Goal: Task Accomplishment & Management: Complete application form

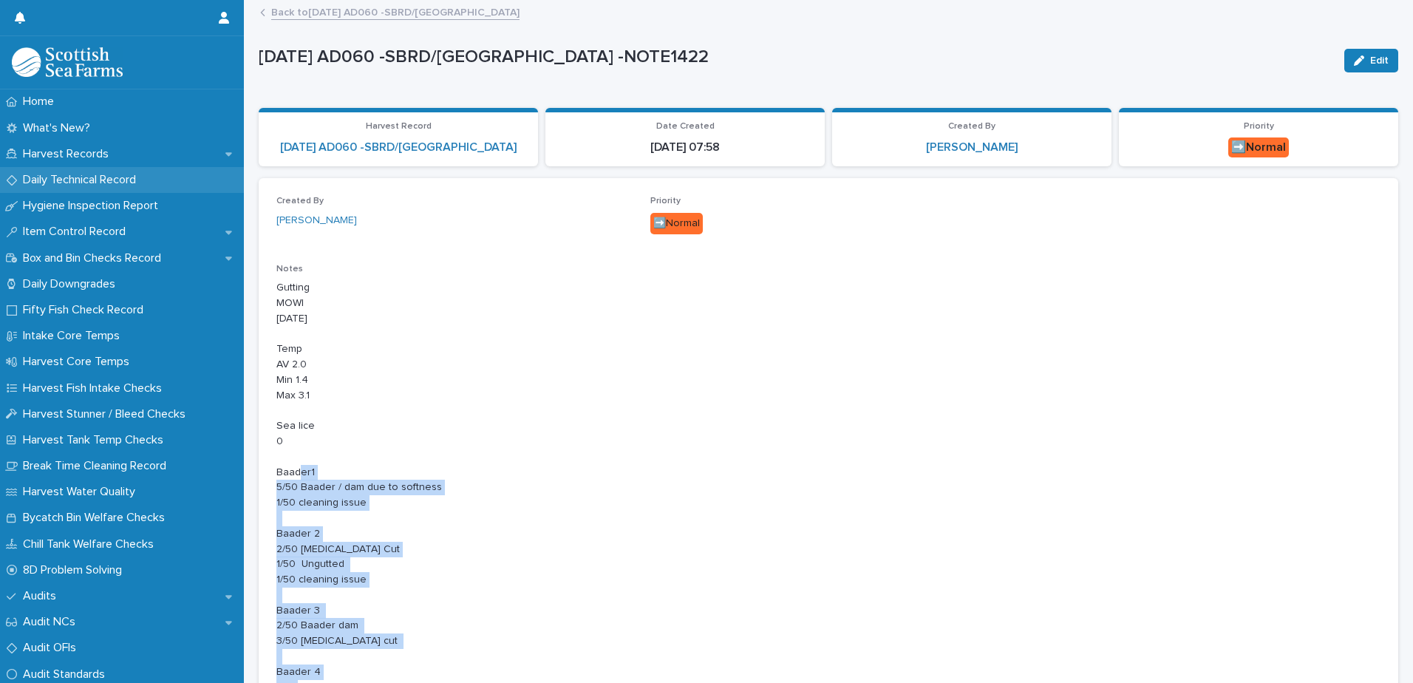
click at [103, 180] on p "Daily Technical Record" at bounding box center [82, 180] width 131 height 14
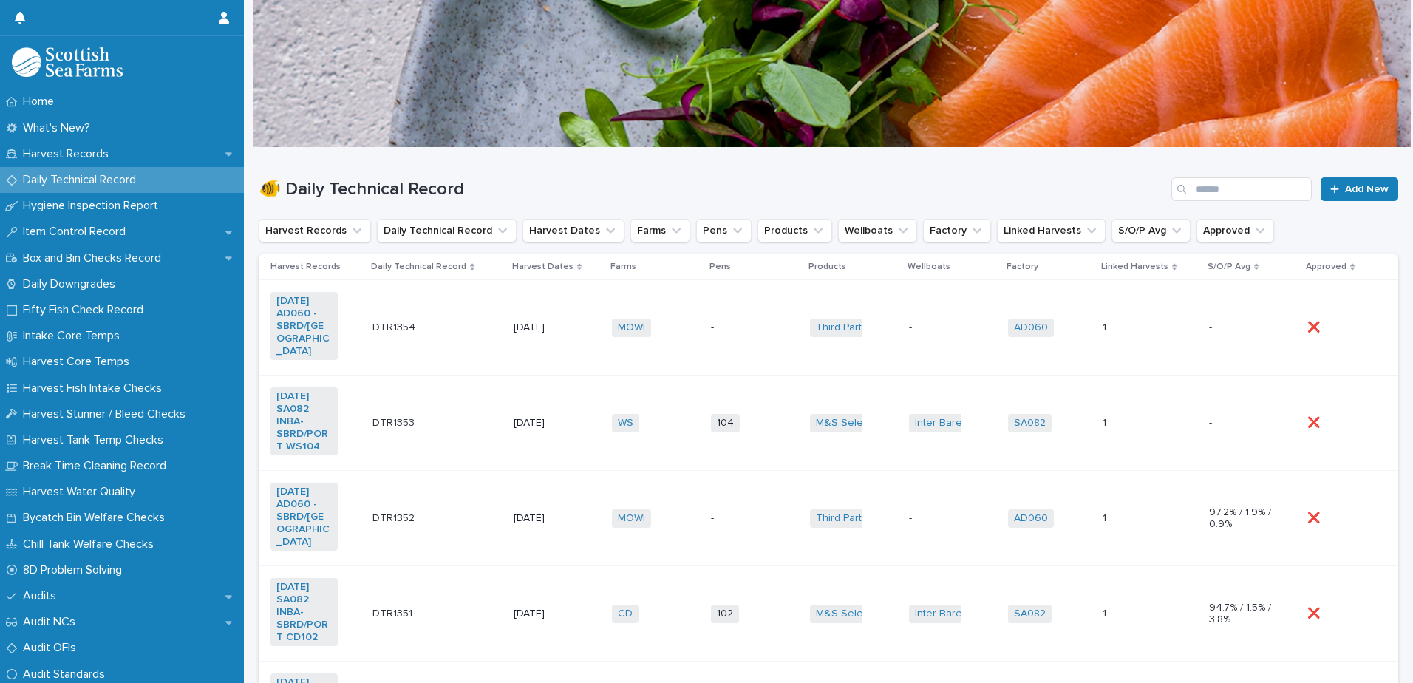
click at [465, 338] on td "DTR1354 DTR1354" at bounding box center [436, 327] width 141 height 95
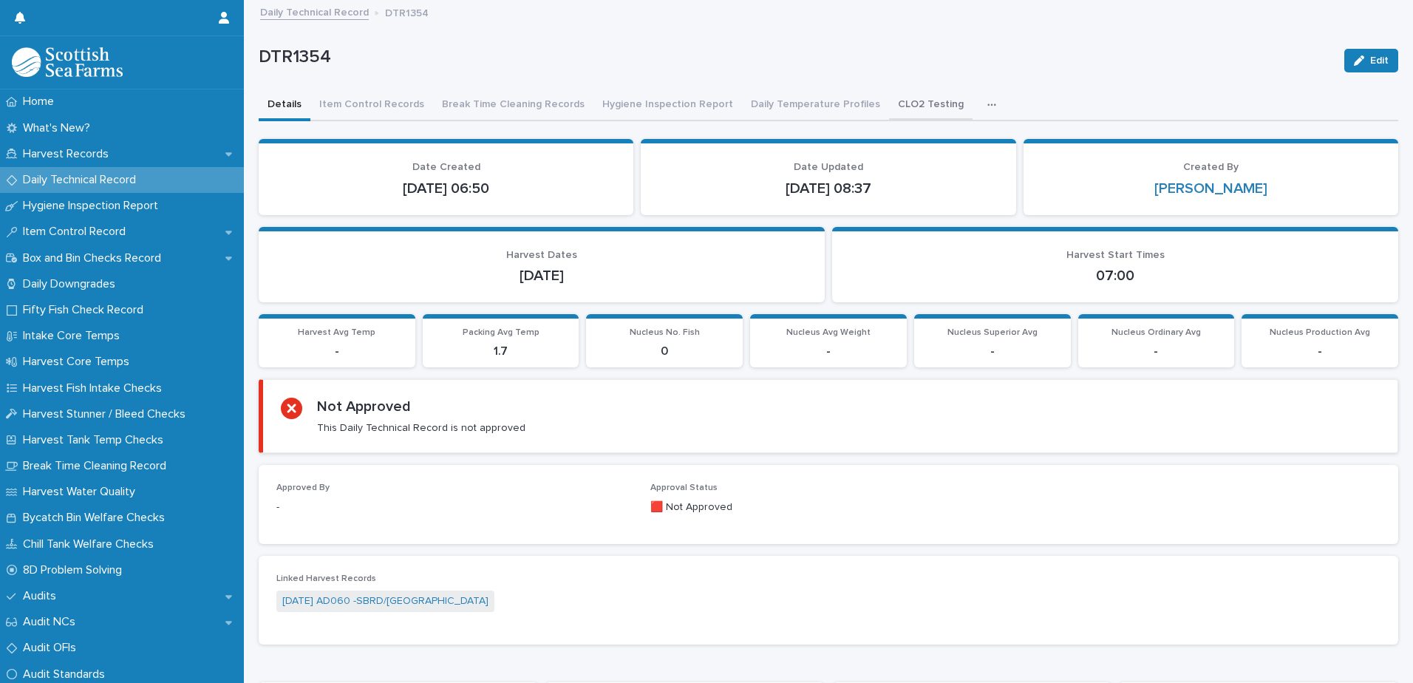
click at [905, 106] on button "CLO2 Testing" at bounding box center [930, 105] width 83 height 31
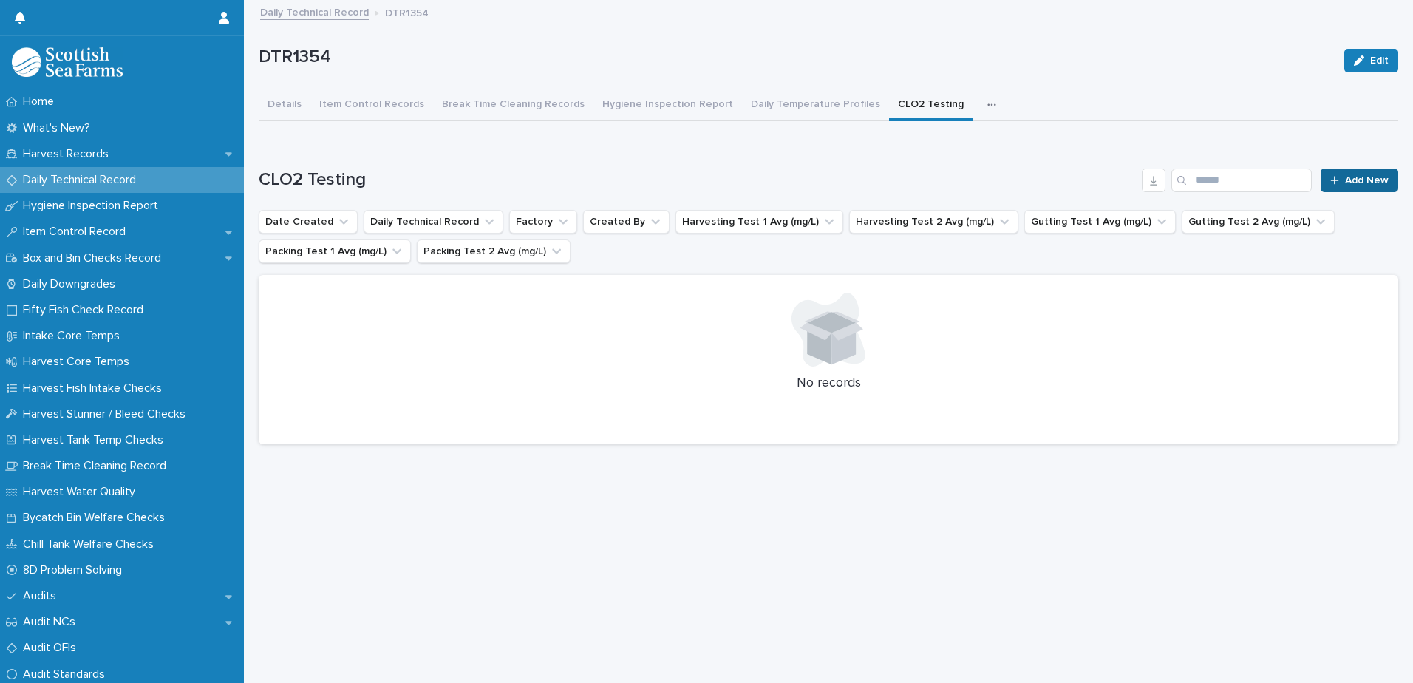
click at [1345, 180] on span "Add New" at bounding box center [1367, 180] width 44 height 10
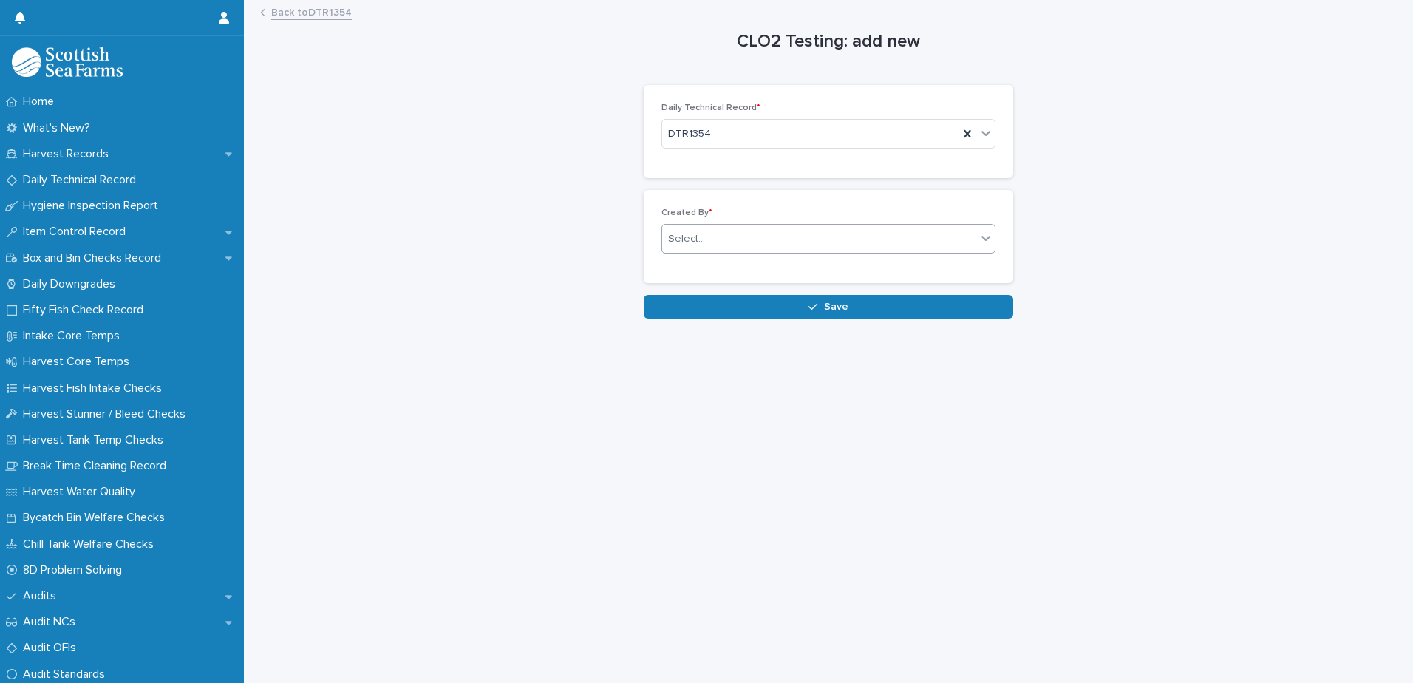
click at [815, 232] on div "Select..." at bounding box center [819, 239] width 314 height 24
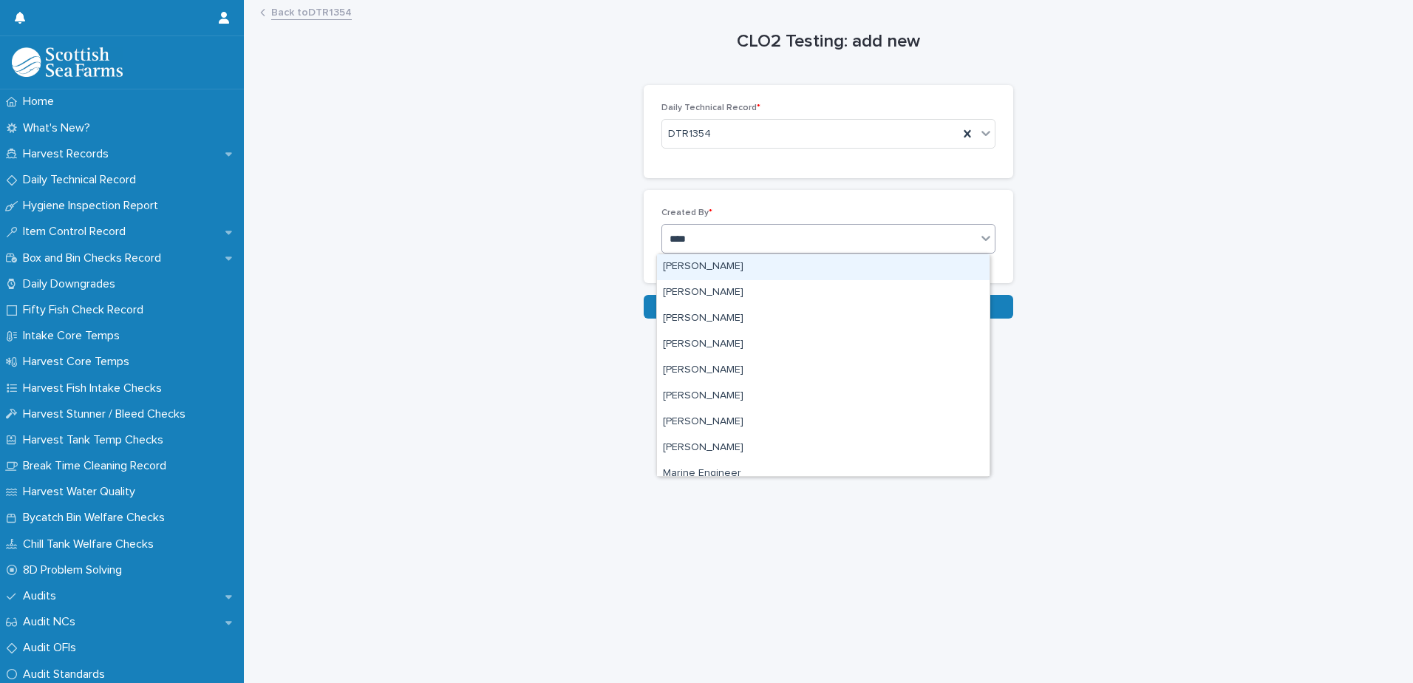
type input "*****"
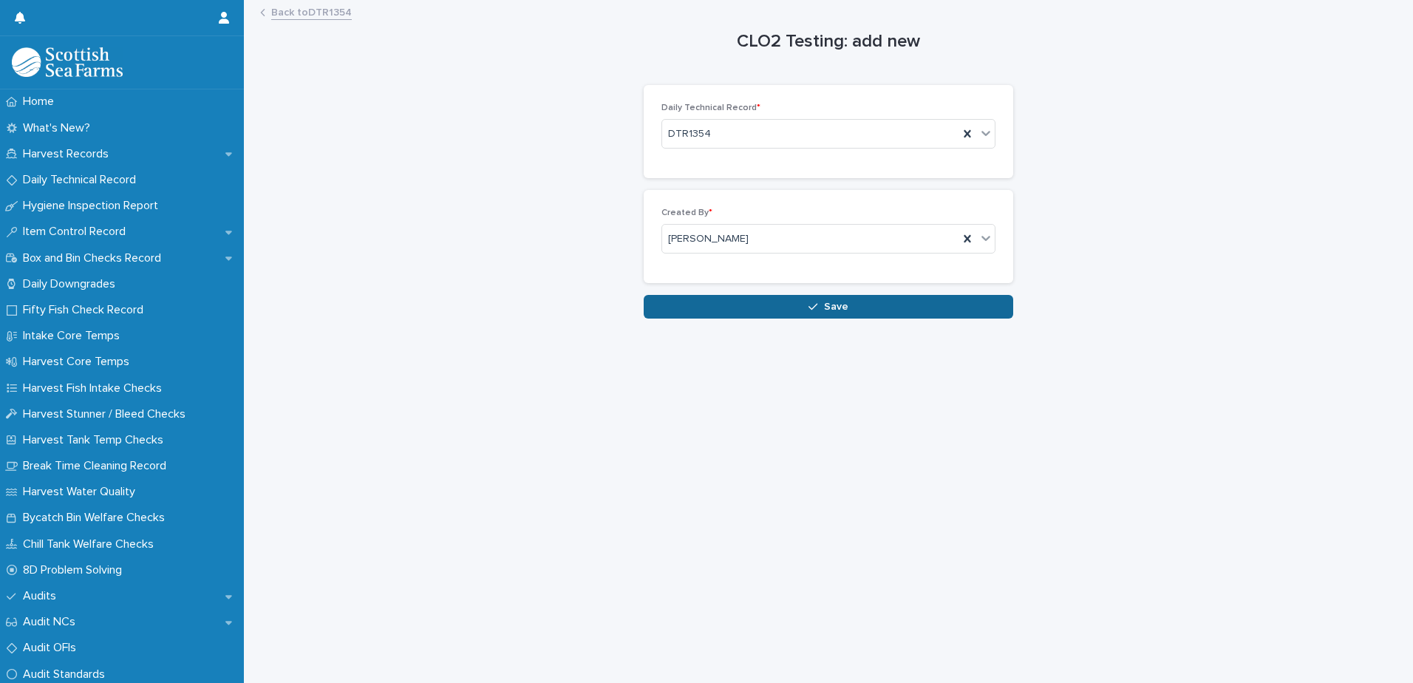
click at [842, 307] on button "Save" at bounding box center [827, 307] width 369 height 24
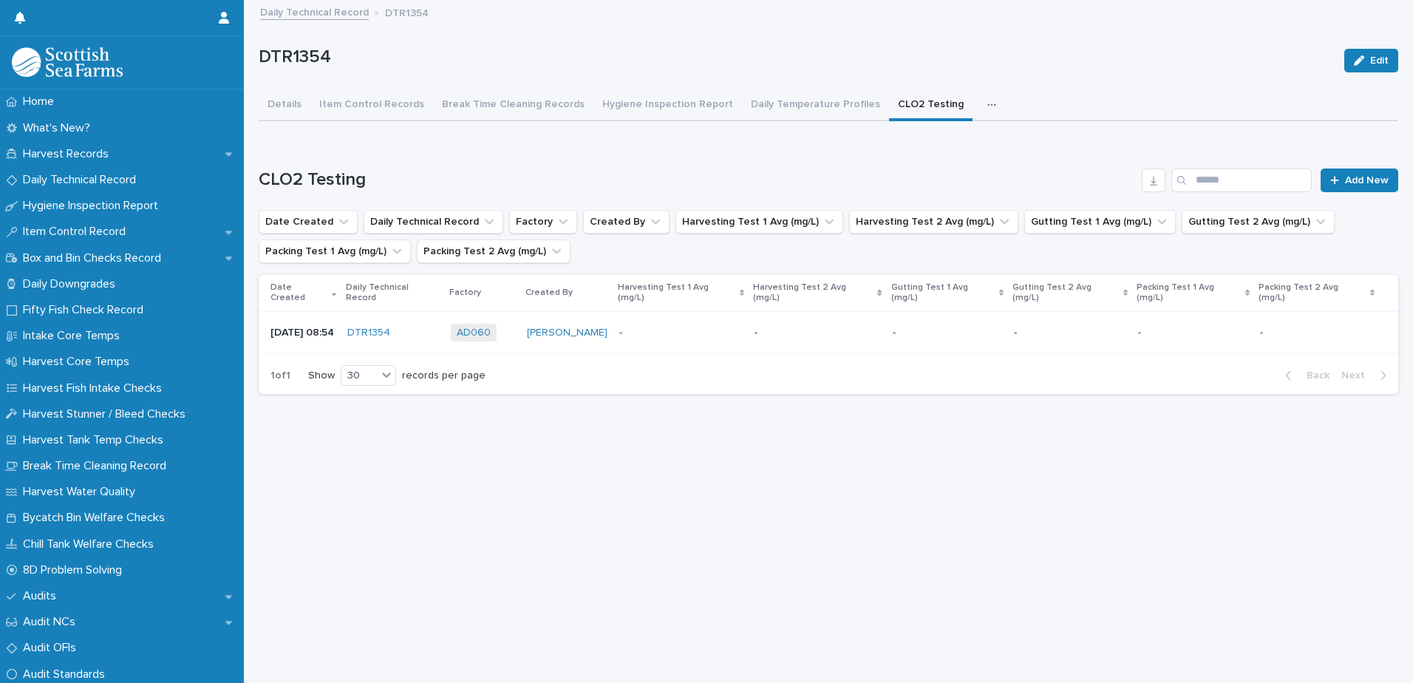
click at [717, 327] on p at bounding box center [681, 333] width 124 height 13
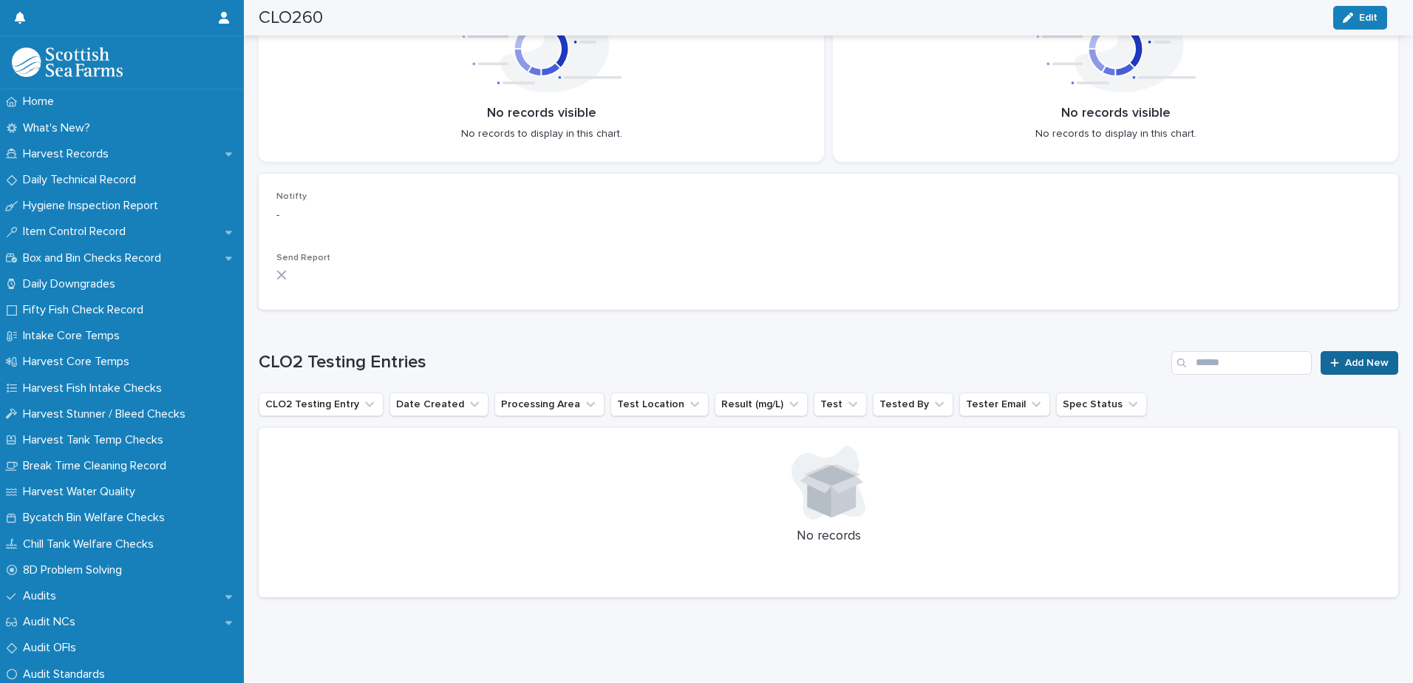
click at [1360, 358] on span "Add New" at bounding box center [1367, 363] width 44 height 10
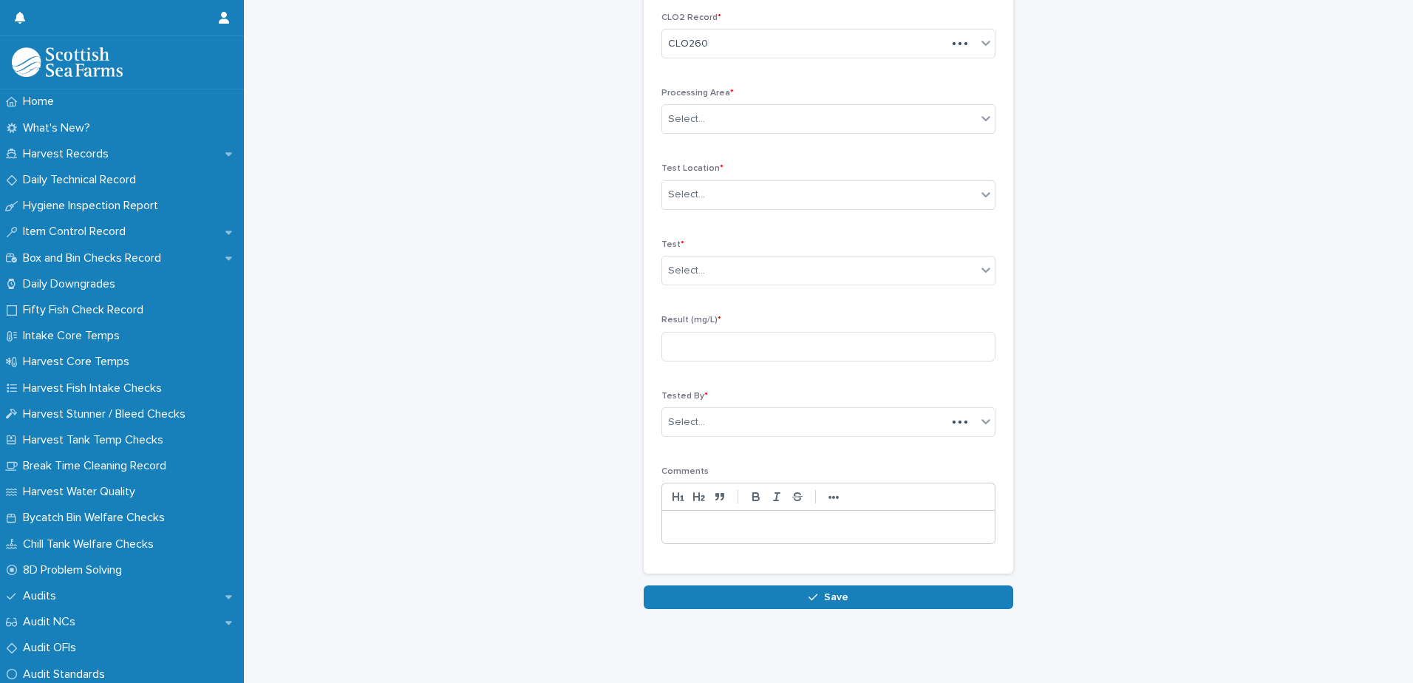
scroll to position [68, 0]
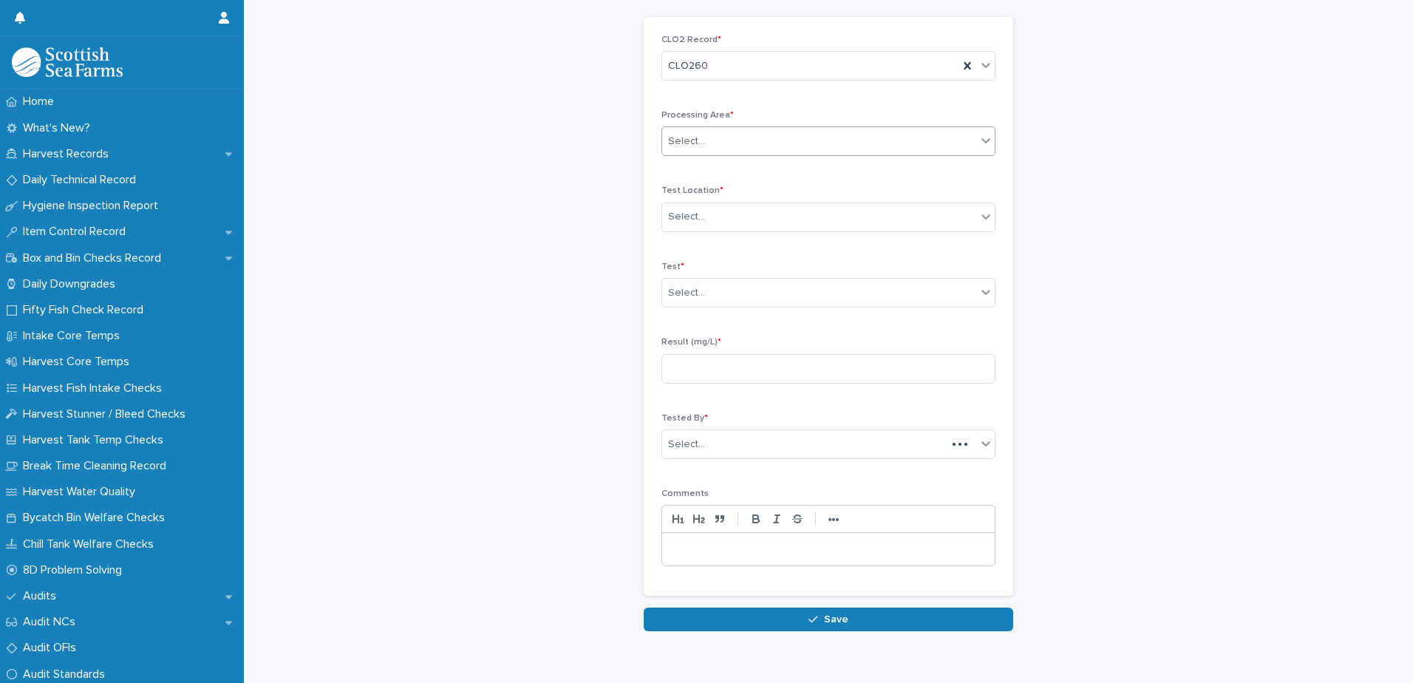
click at [742, 143] on div "Select..." at bounding box center [819, 141] width 314 height 24
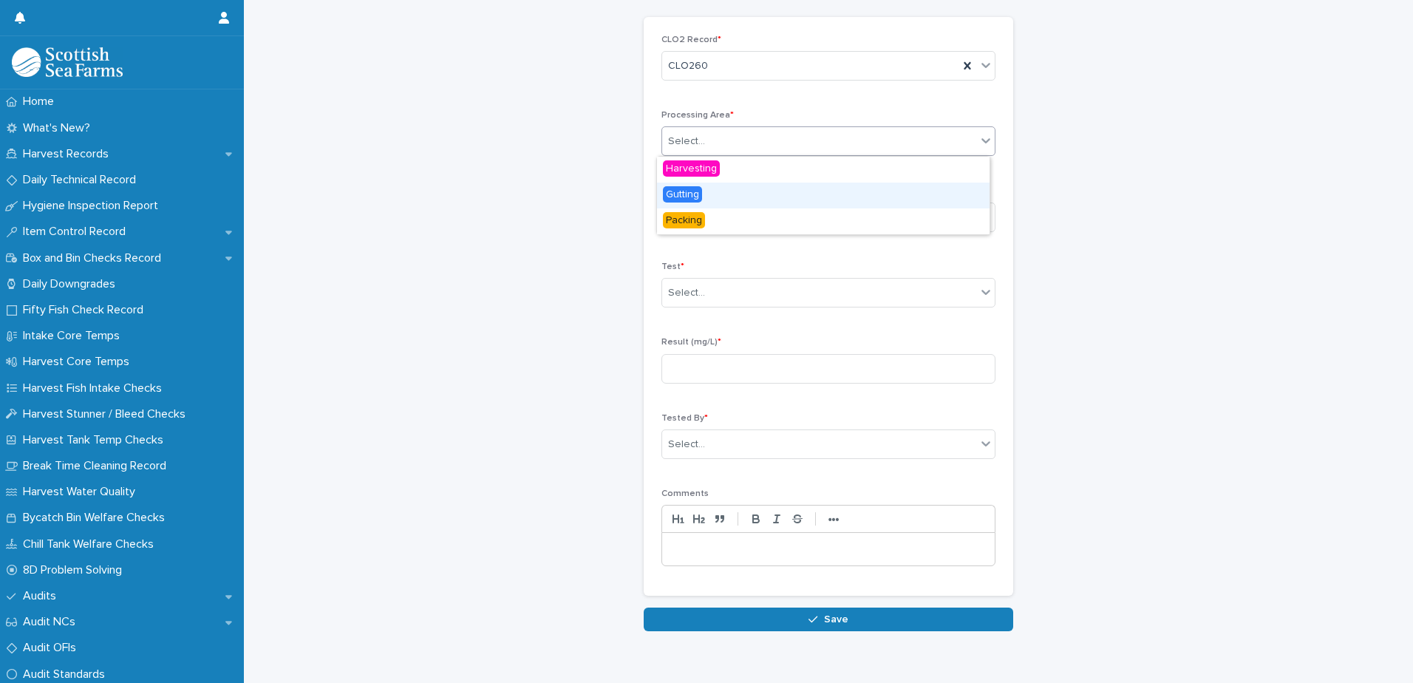
click at [736, 195] on div "Gutting" at bounding box center [823, 195] width 332 height 26
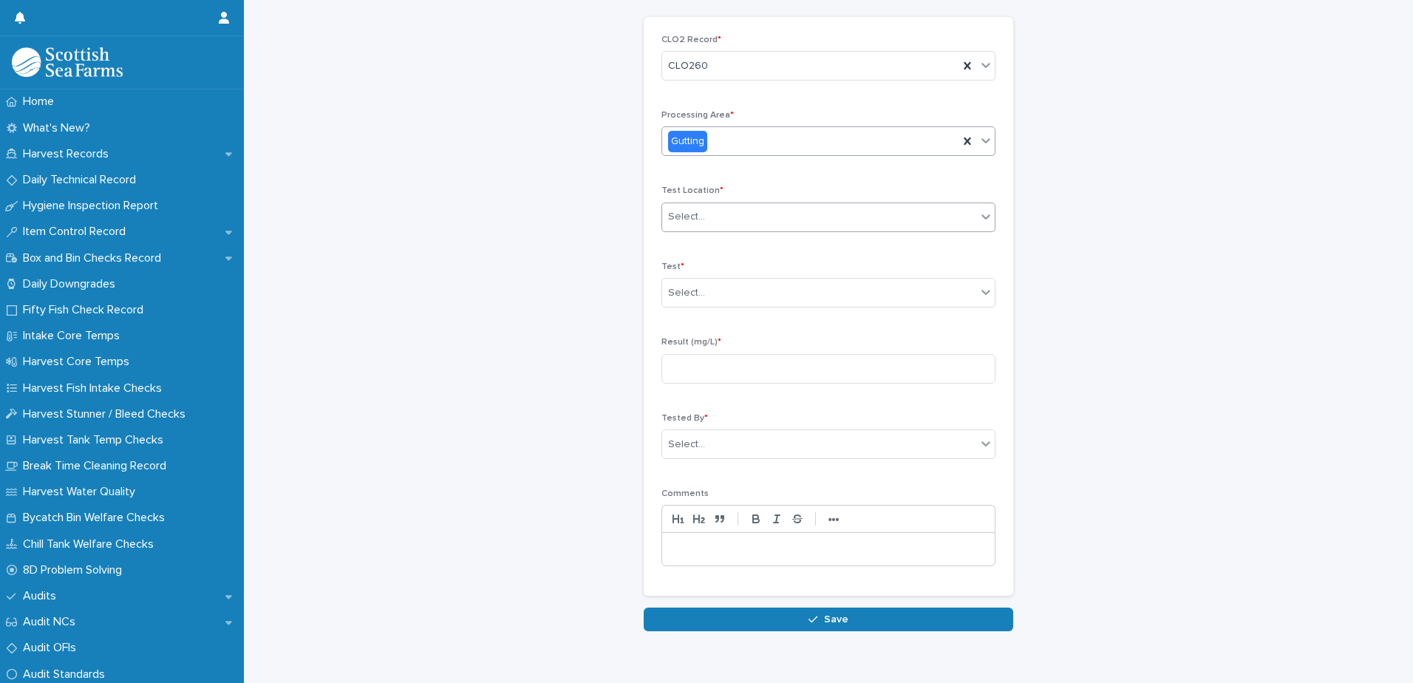
click at [738, 219] on div "Select..." at bounding box center [819, 217] width 314 height 24
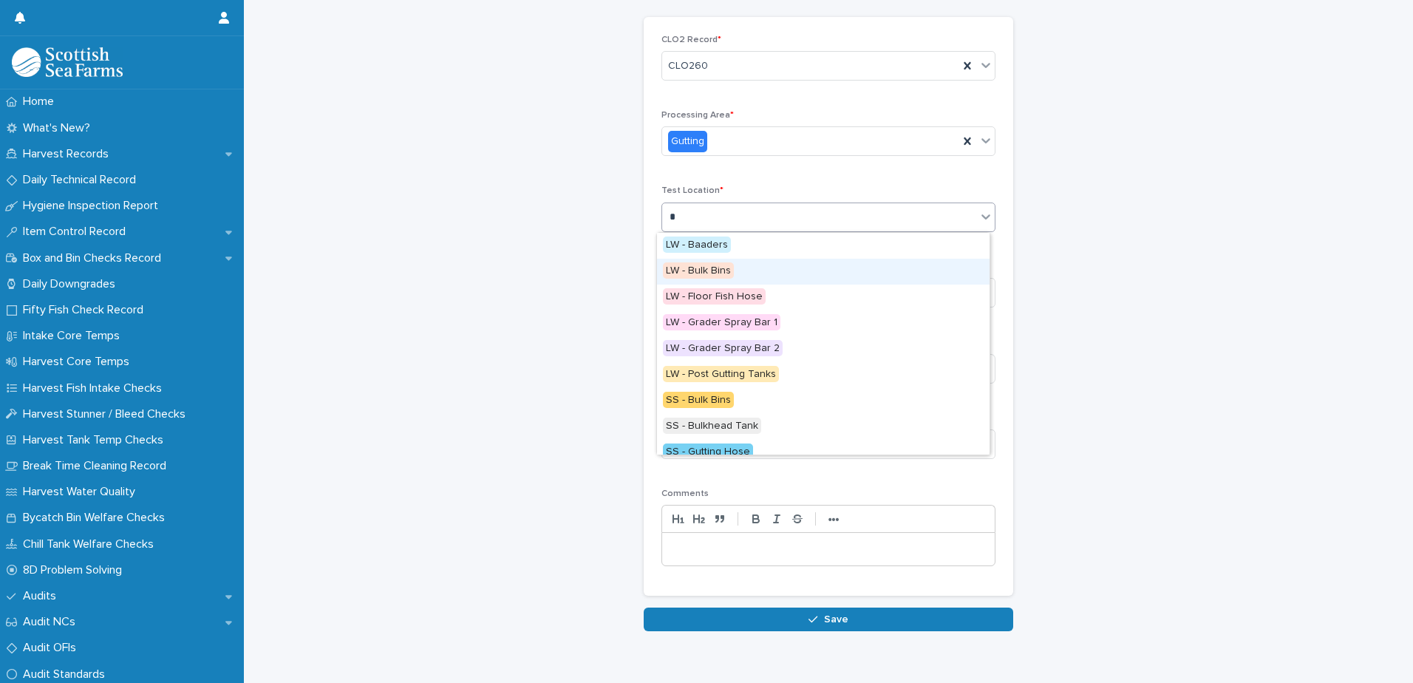
type input "**"
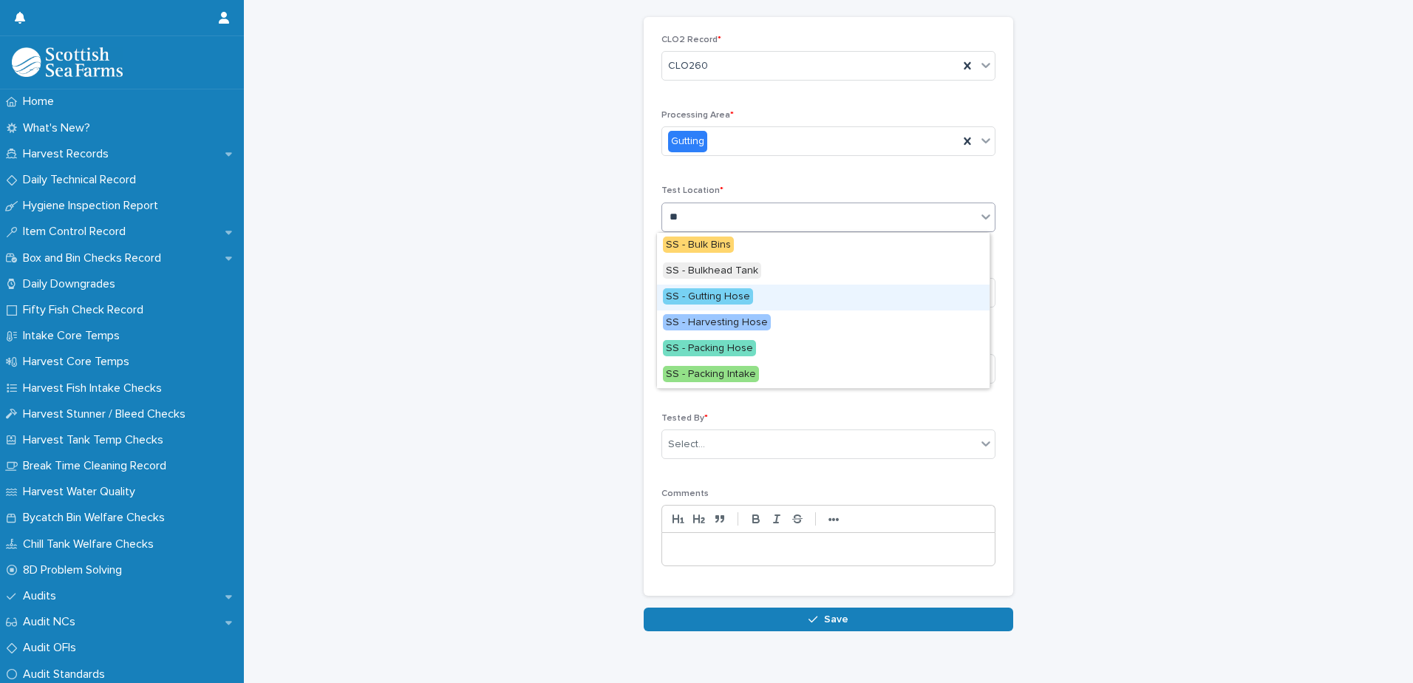
click at [738, 299] on span "SS - Gutting Hose" at bounding box center [708, 296] width 90 height 16
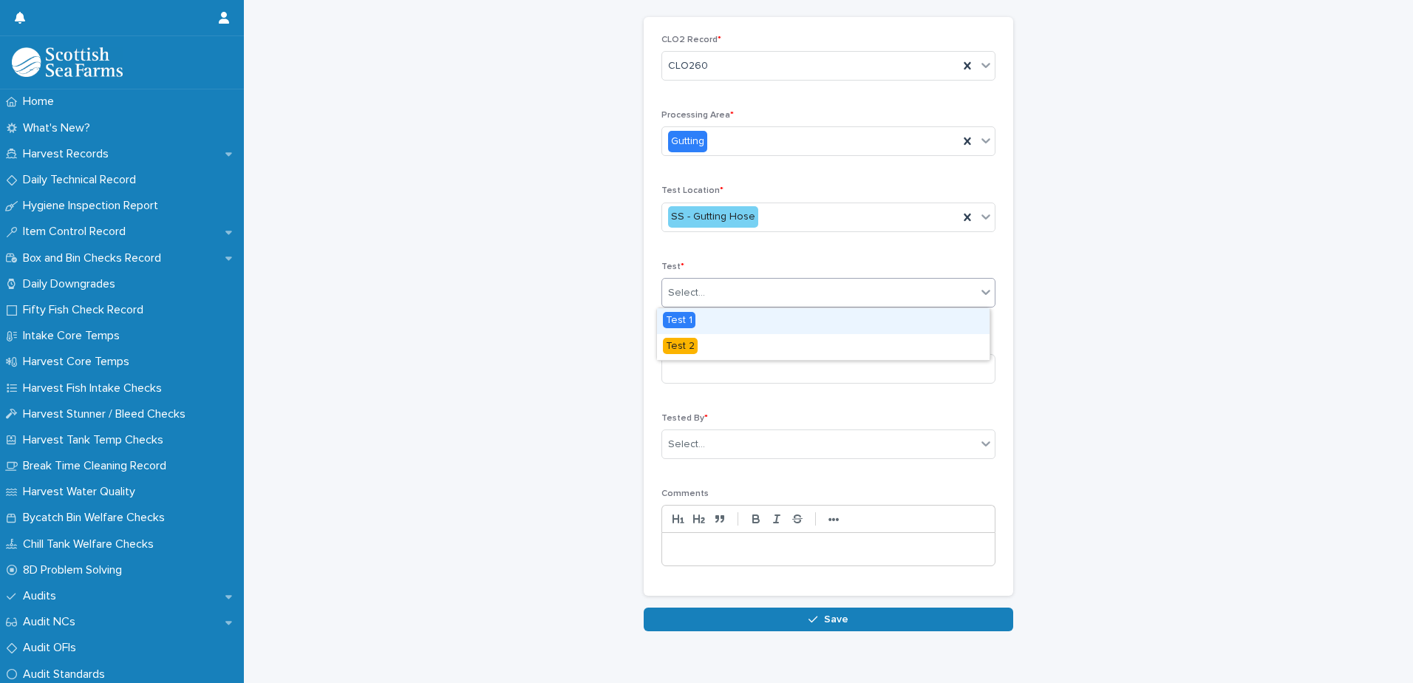
click at [722, 301] on div "Select..." at bounding box center [819, 293] width 314 height 24
click at [715, 321] on div "Test 1" at bounding box center [823, 321] width 332 height 26
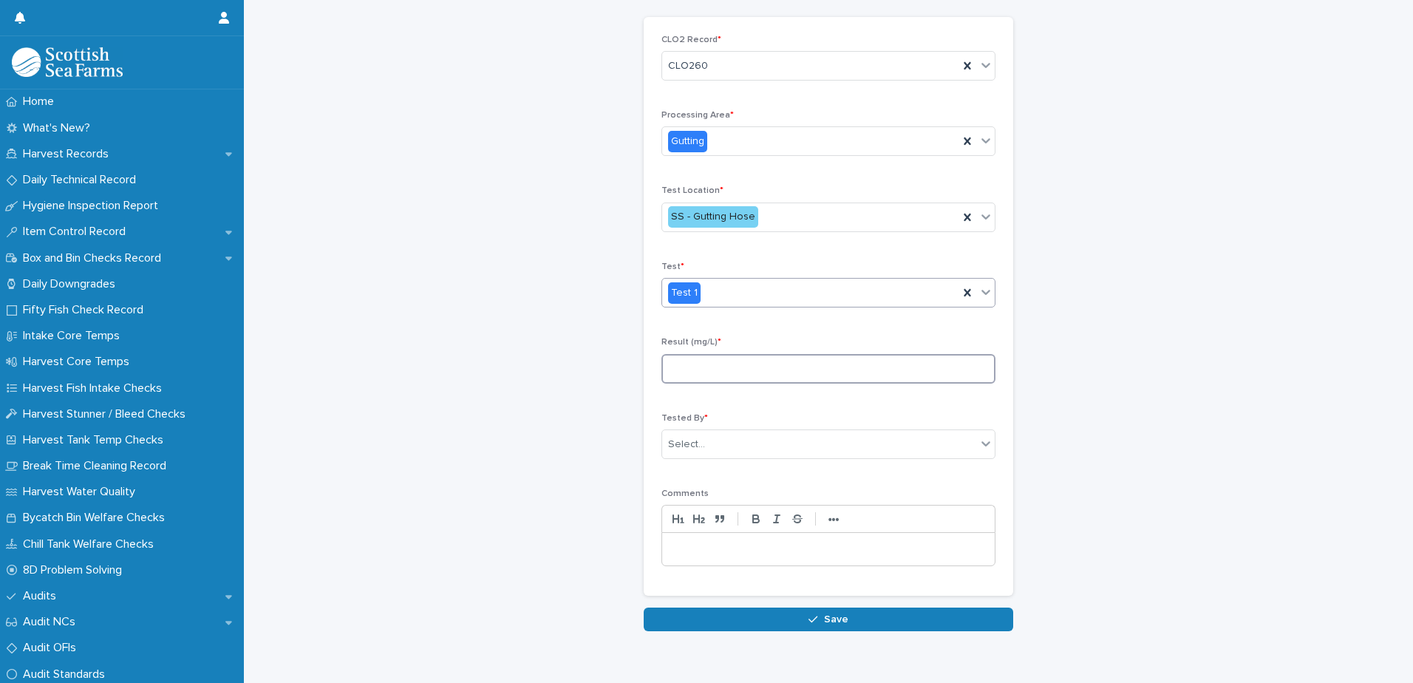
click at [723, 370] on input at bounding box center [828, 369] width 334 height 30
type input "****"
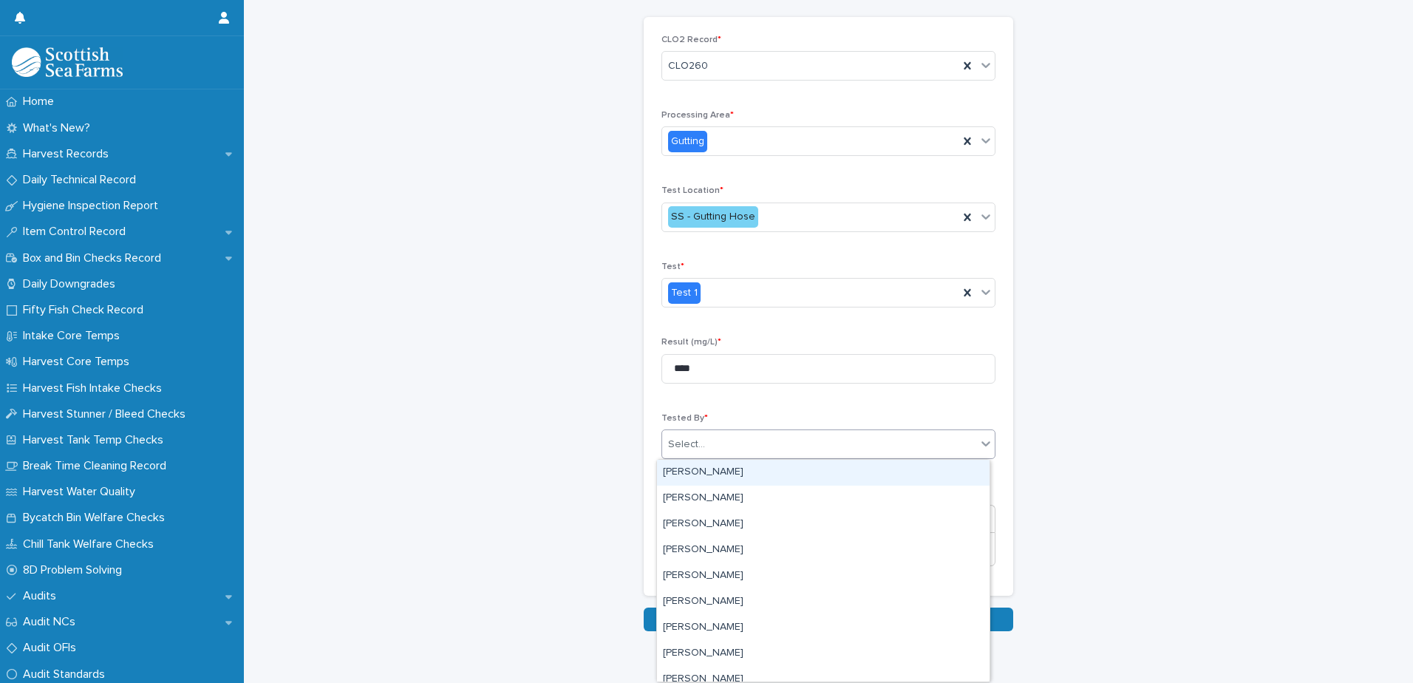
click at [725, 432] on div "Select..." at bounding box center [819, 444] width 314 height 24
type input "*****"
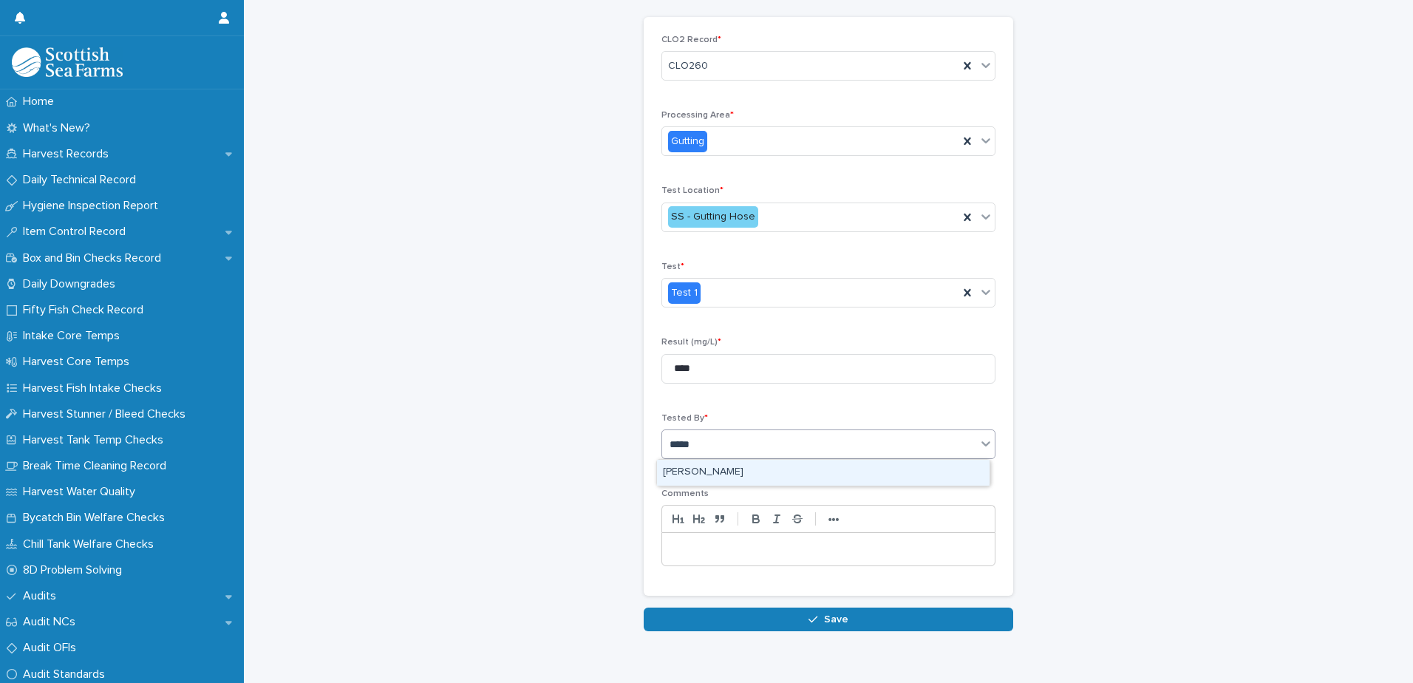
click at [713, 469] on div "[PERSON_NAME]" at bounding box center [823, 473] width 332 height 26
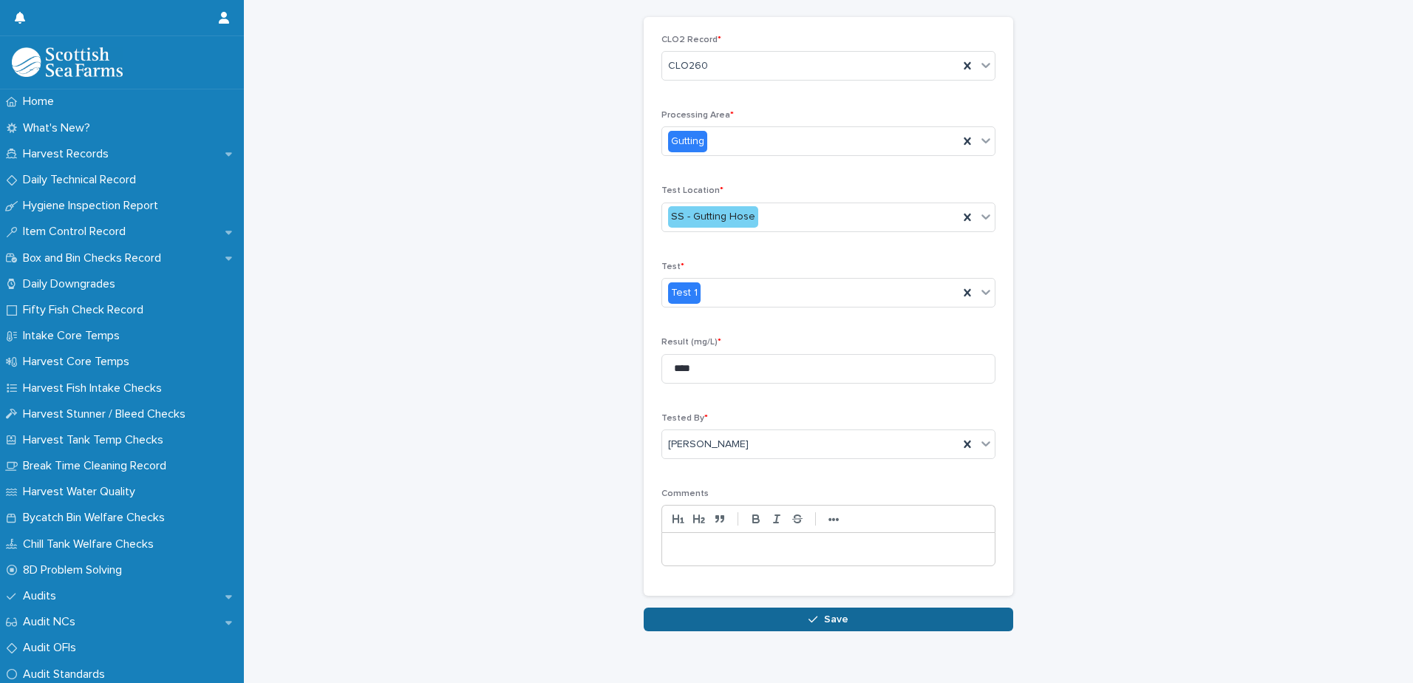
click at [759, 622] on button "Save" at bounding box center [827, 619] width 369 height 24
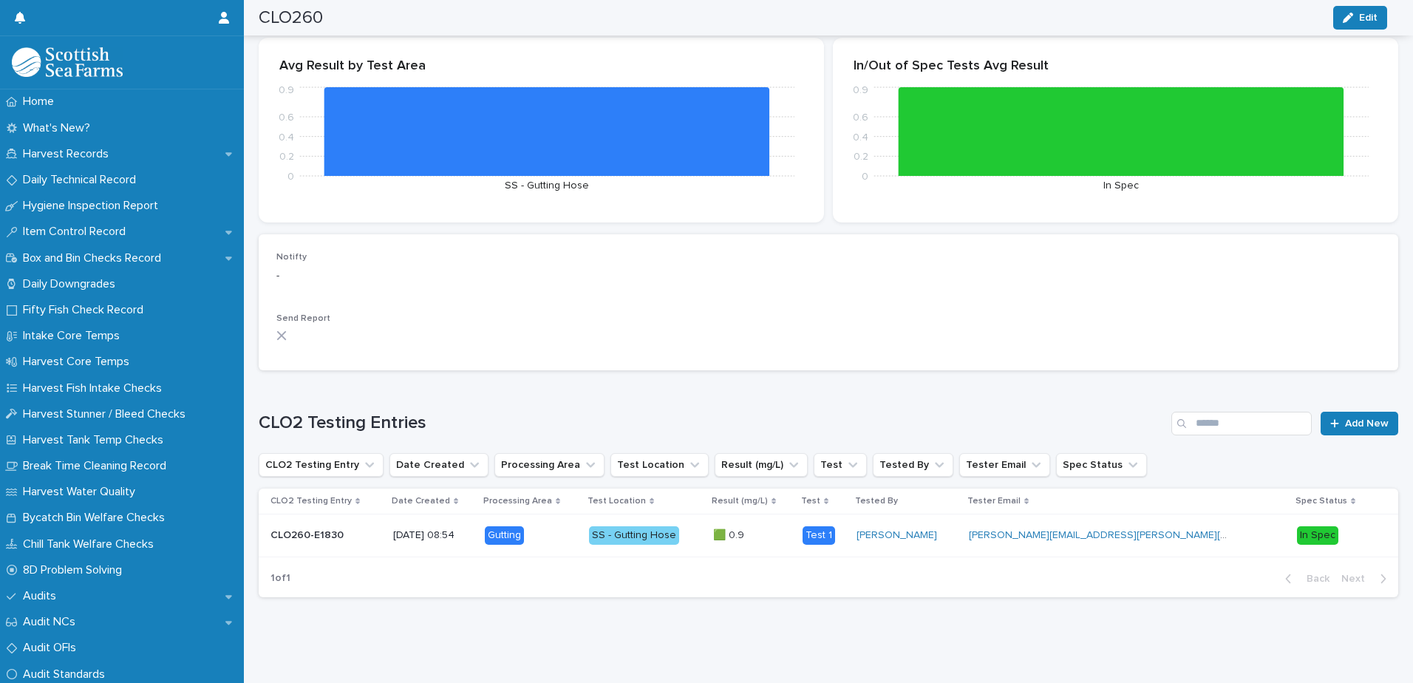
scroll to position [211, 0]
click at [1346, 418] on span "Add New" at bounding box center [1367, 423] width 44 height 10
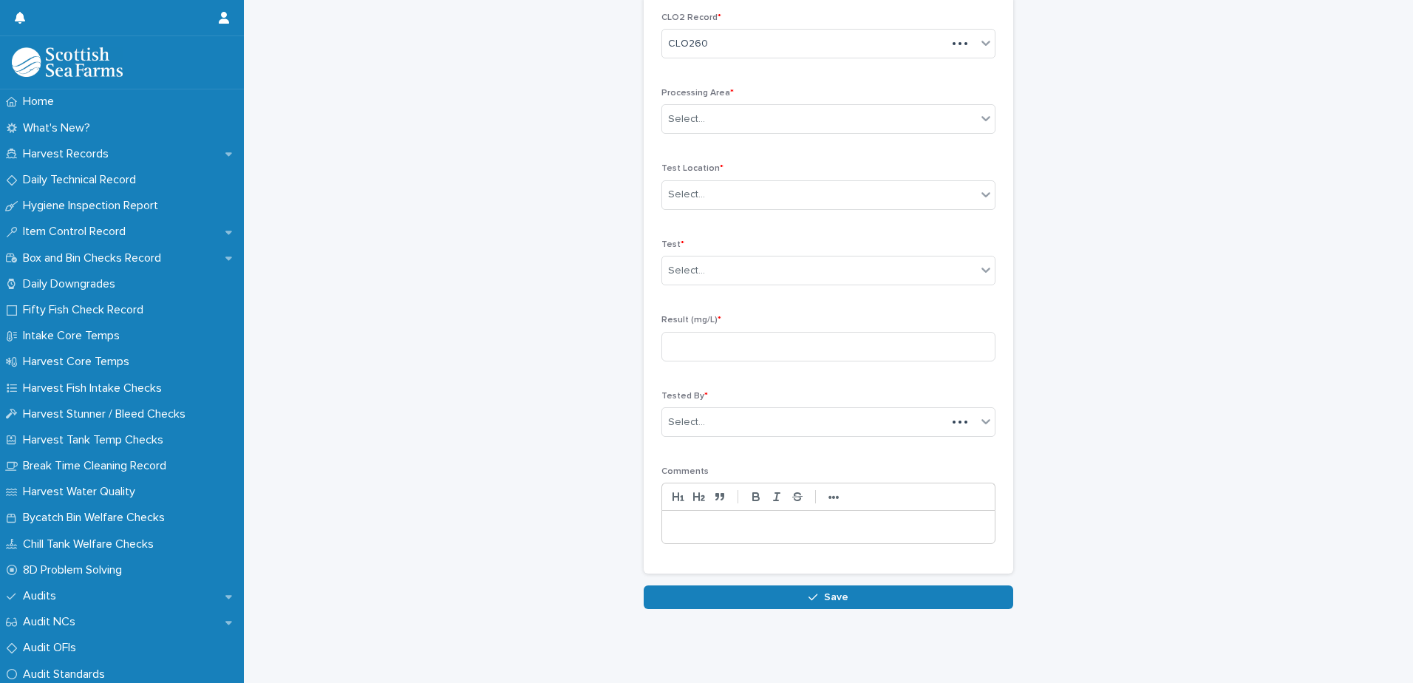
scroll to position [68, 0]
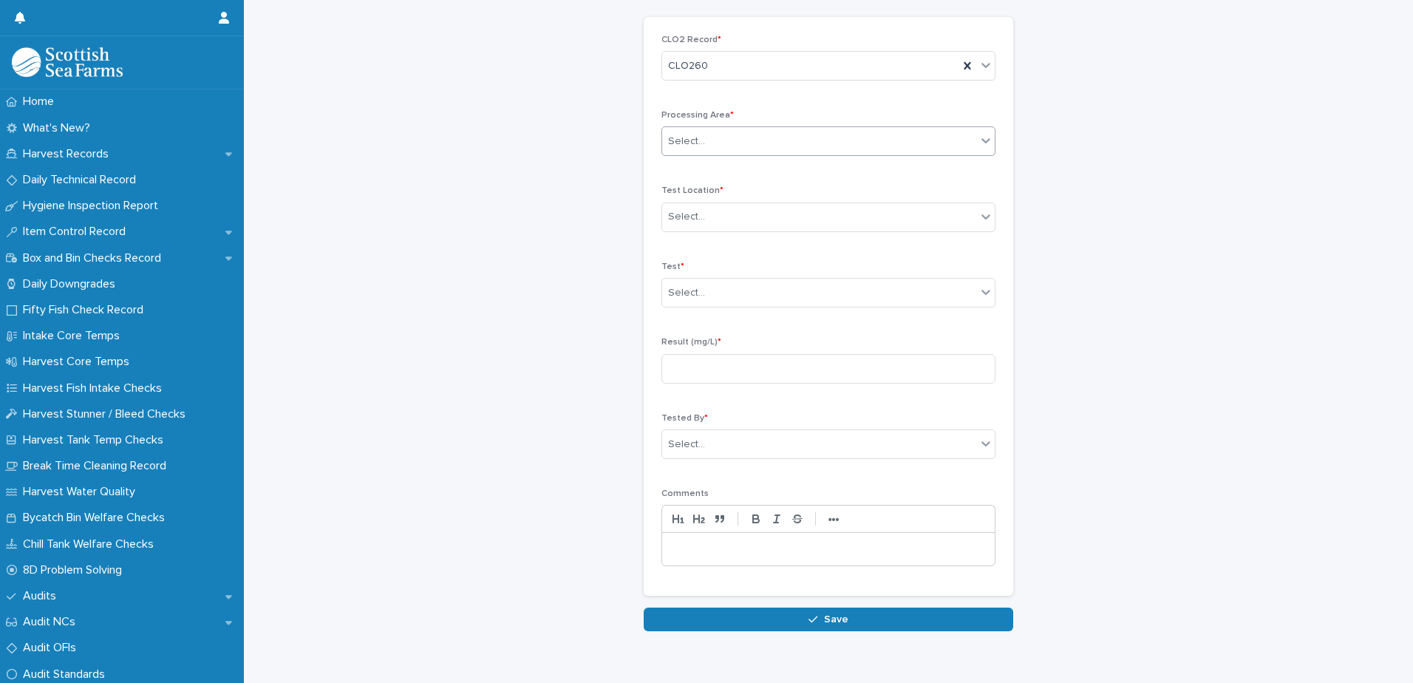
click at [779, 138] on div "Select..." at bounding box center [819, 141] width 314 height 24
click at [799, 222] on div "Packing" at bounding box center [823, 221] width 332 height 26
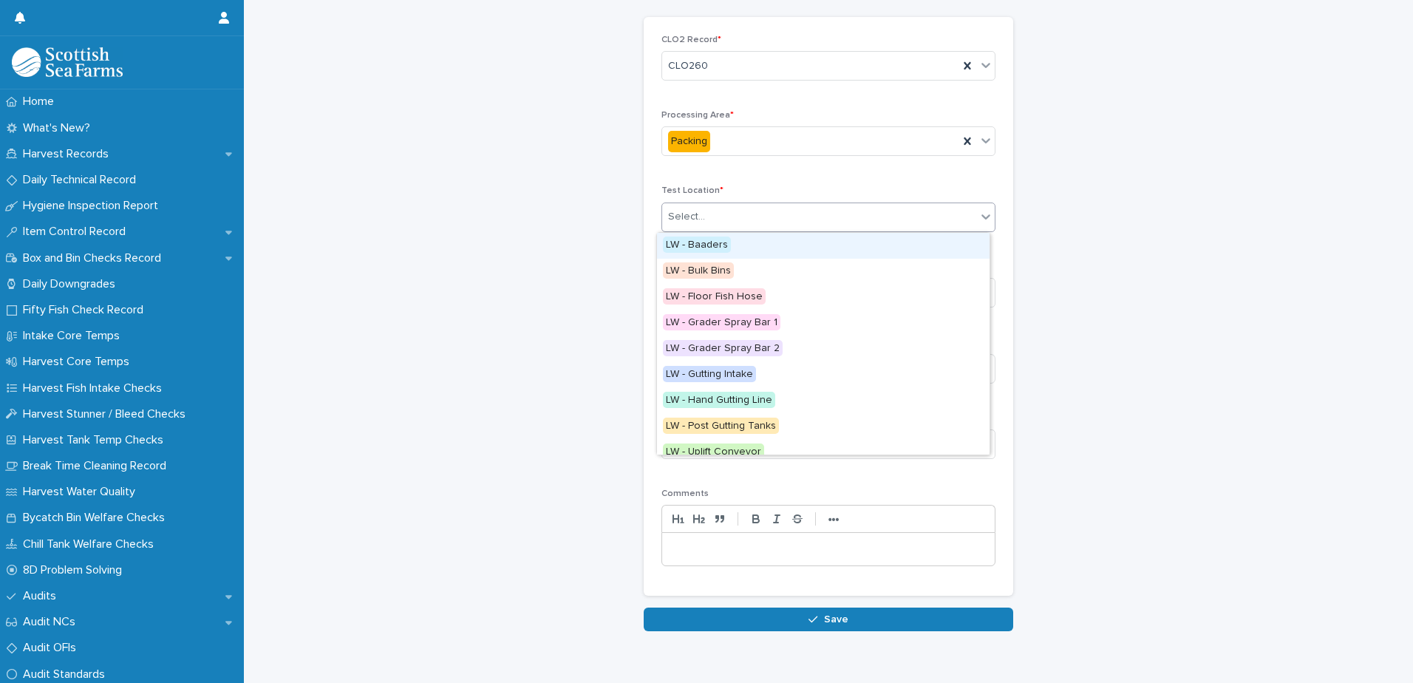
click at [807, 214] on div "Select..." at bounding box center [819, 217] width 314 height 24
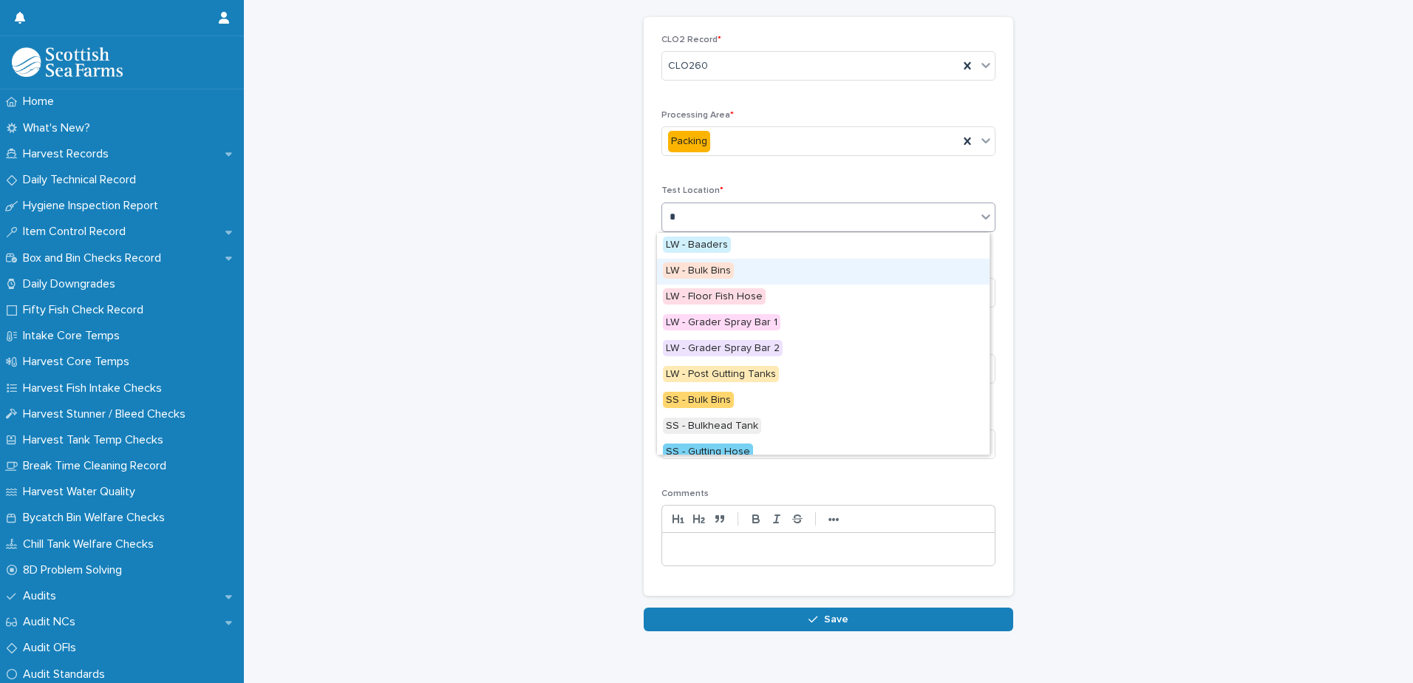
type input "**"
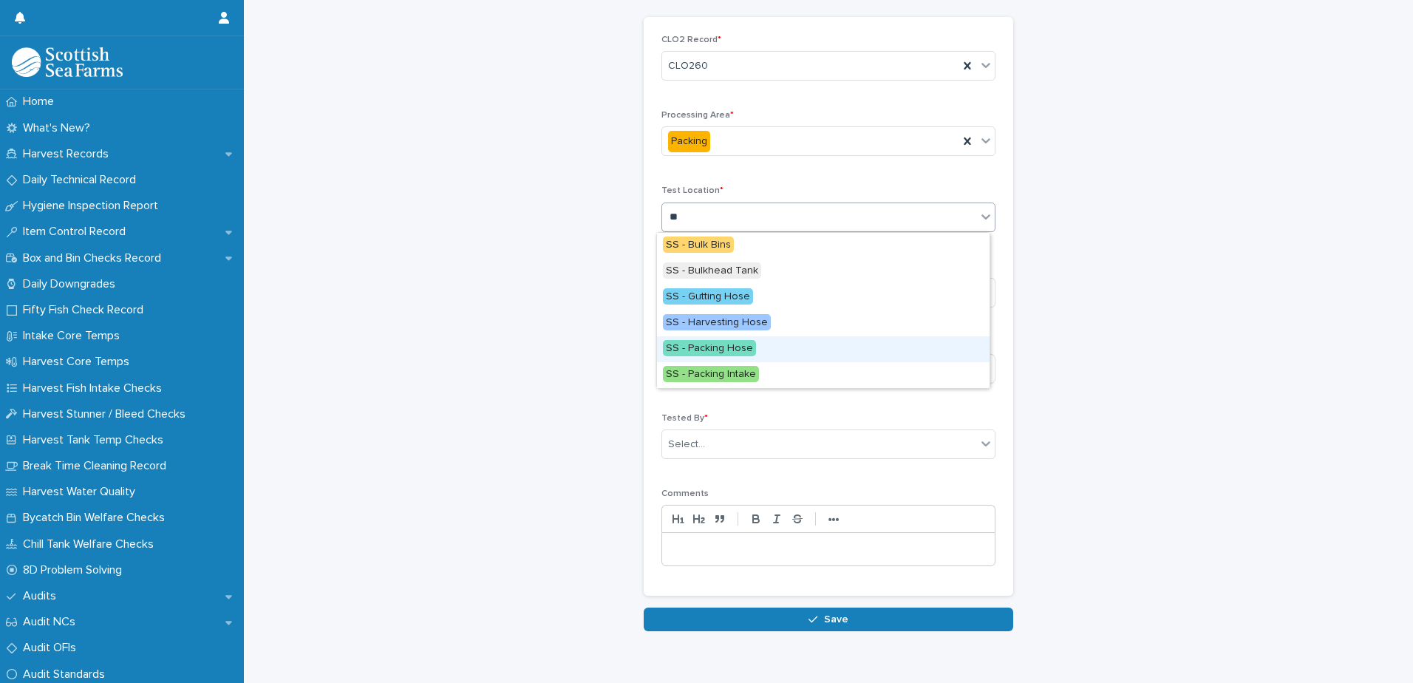
click at [772, 345] on div "SS - Packing Hose" at bounding box center [823, 349] width 332 height 26
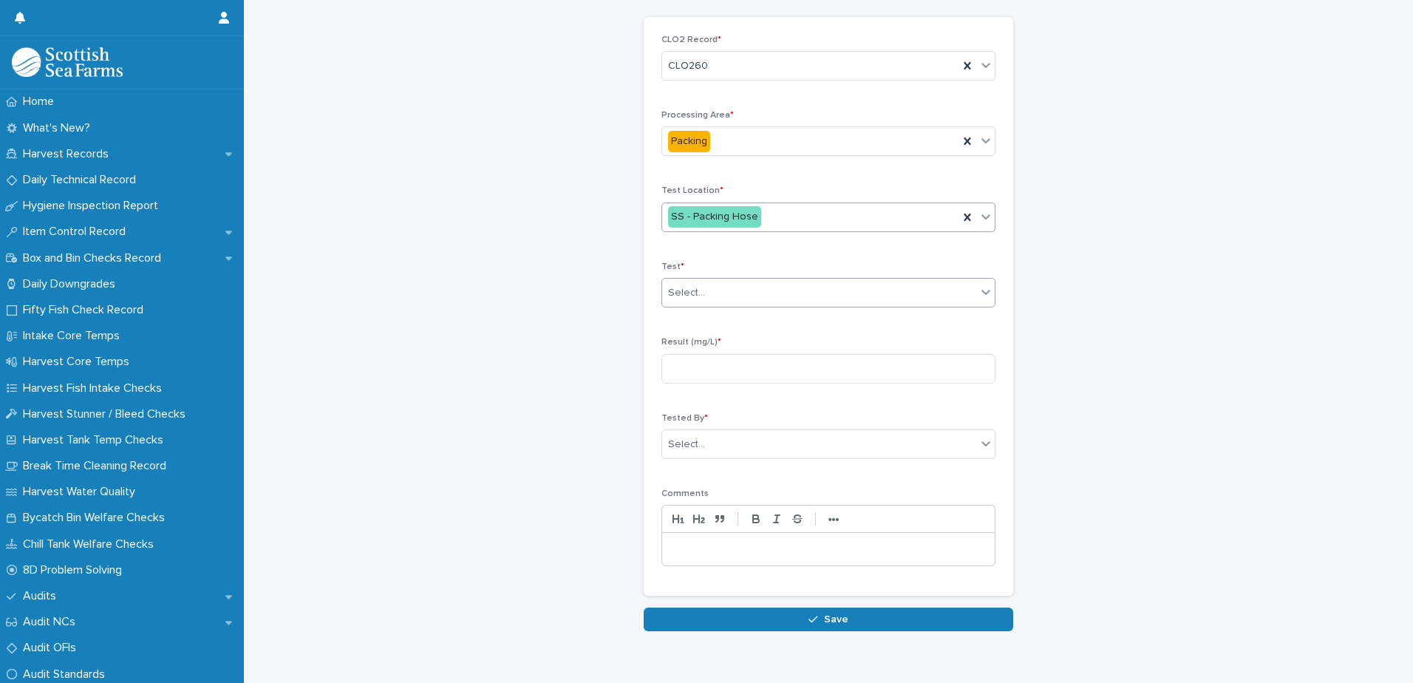
click at [714, 288] on div "Select..." at bounding box center [819, 293] width 314 height 24
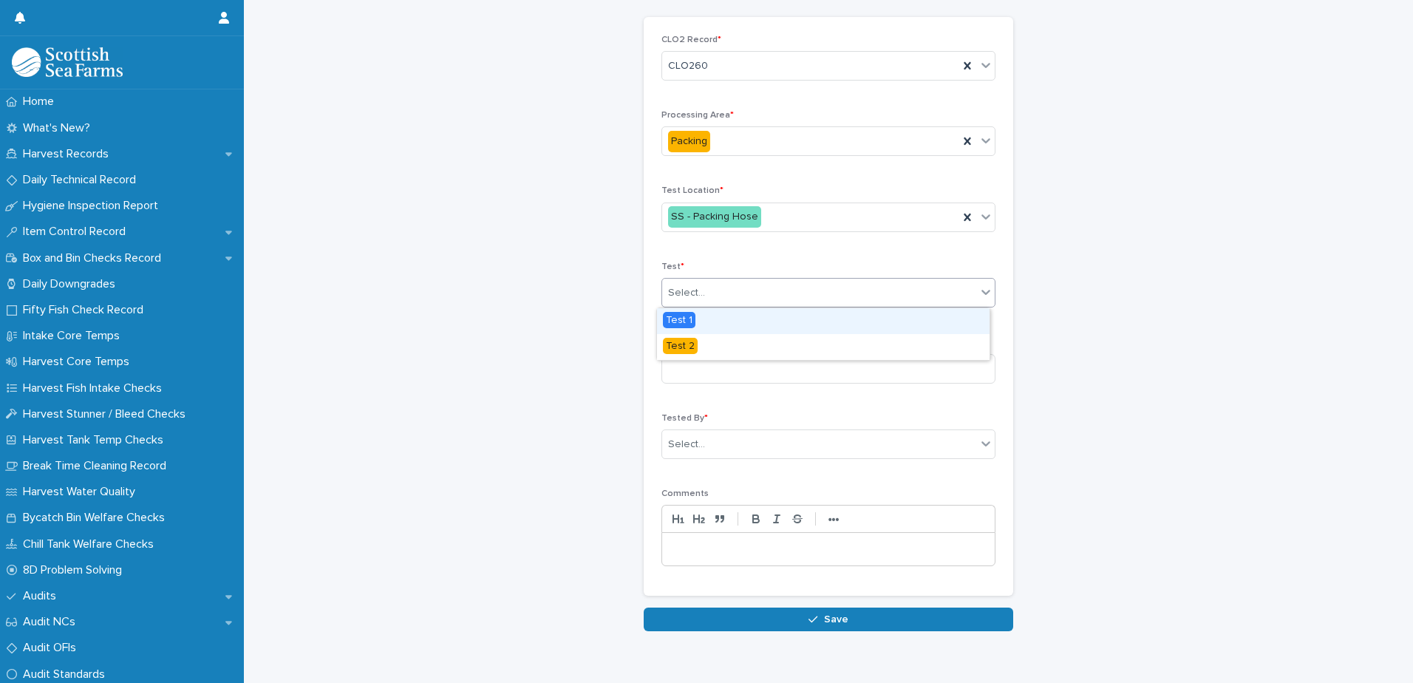
click at [723, 321] on div "Test 1" at bounding box center [823, 321] width 332 height 26
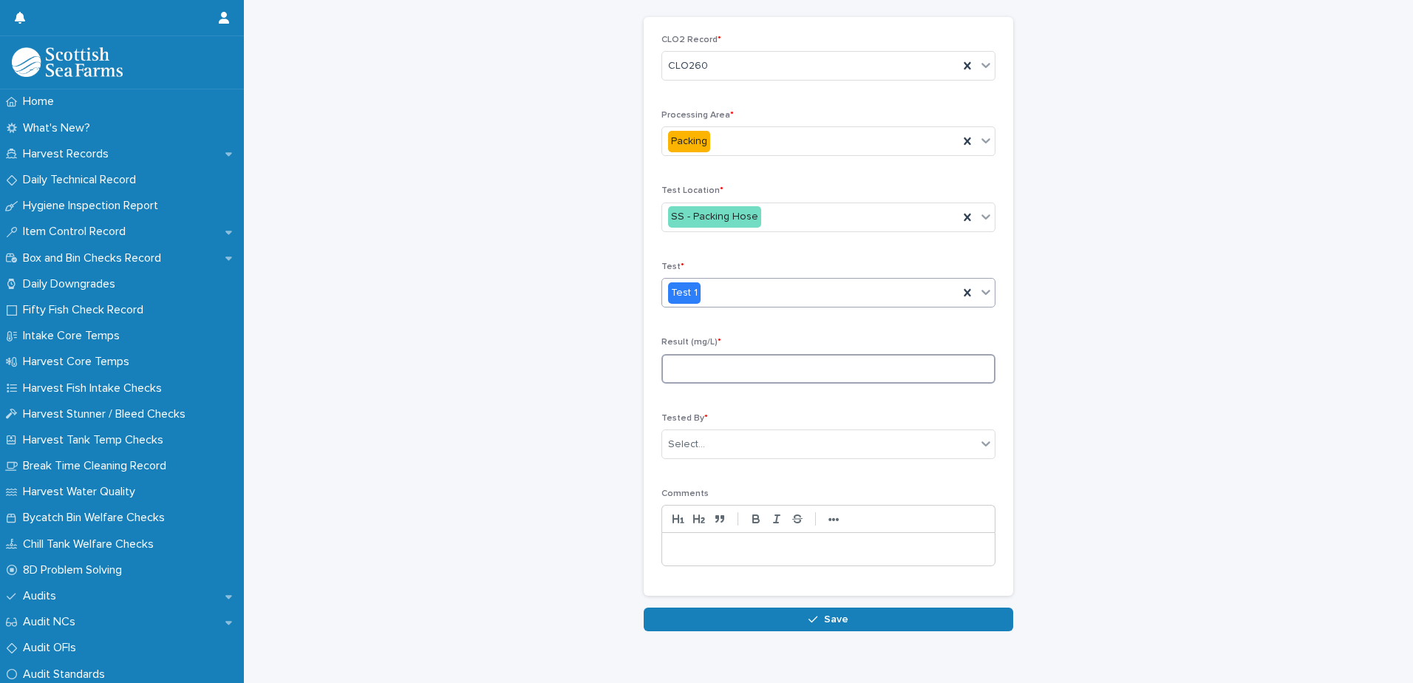
click at [719, 354] on input at bounding box center [828, 369] width 334 height 30
type input "****"
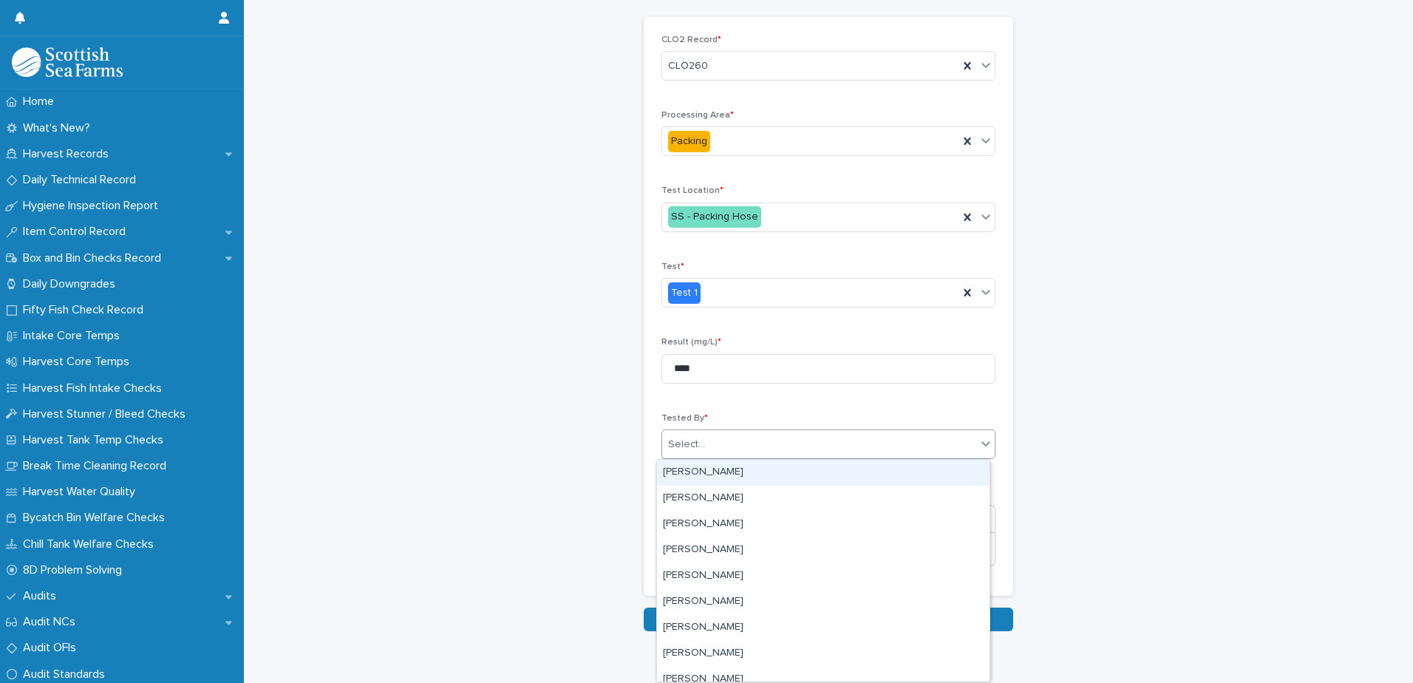
click at [803, 448] on div "Select..." at bounding box center [819, 444] width 314 height 24
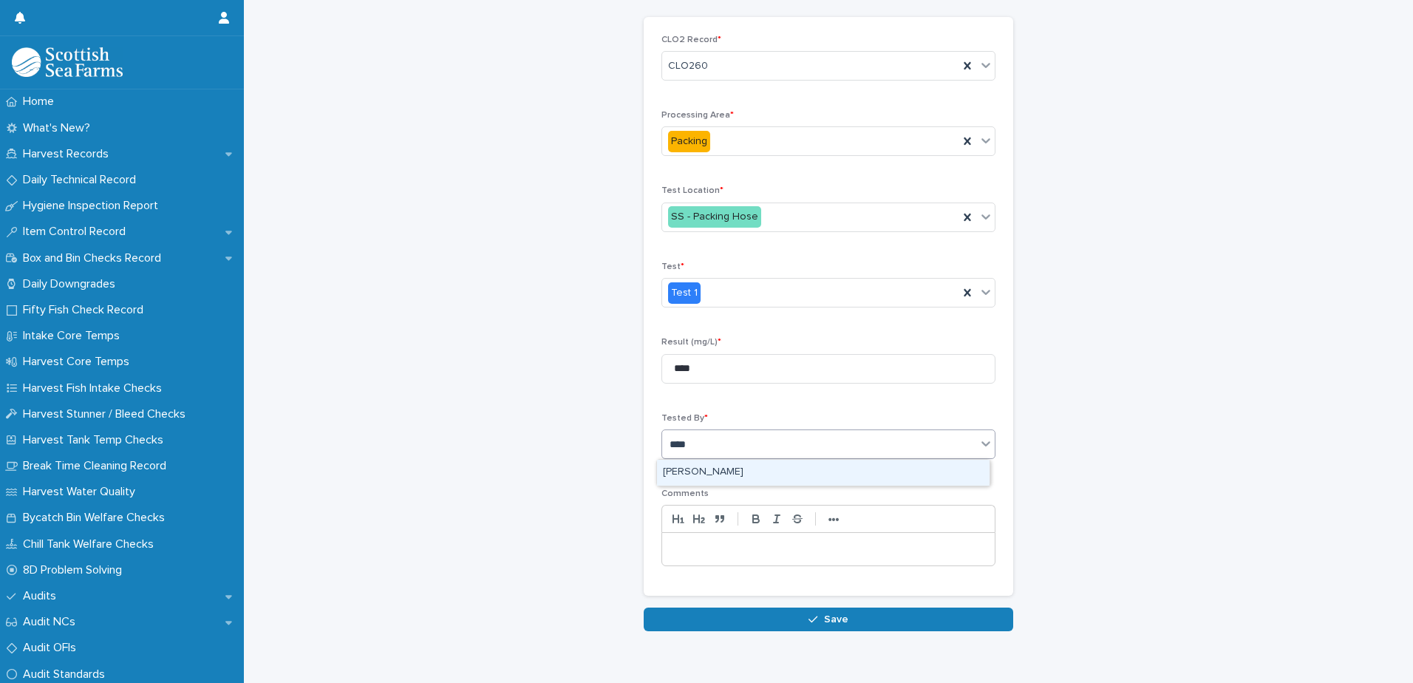
type input "*****"
click at [787, 473] on div "[PERSON_NAME]" at bounding box center [823, 473] width 332 height 26
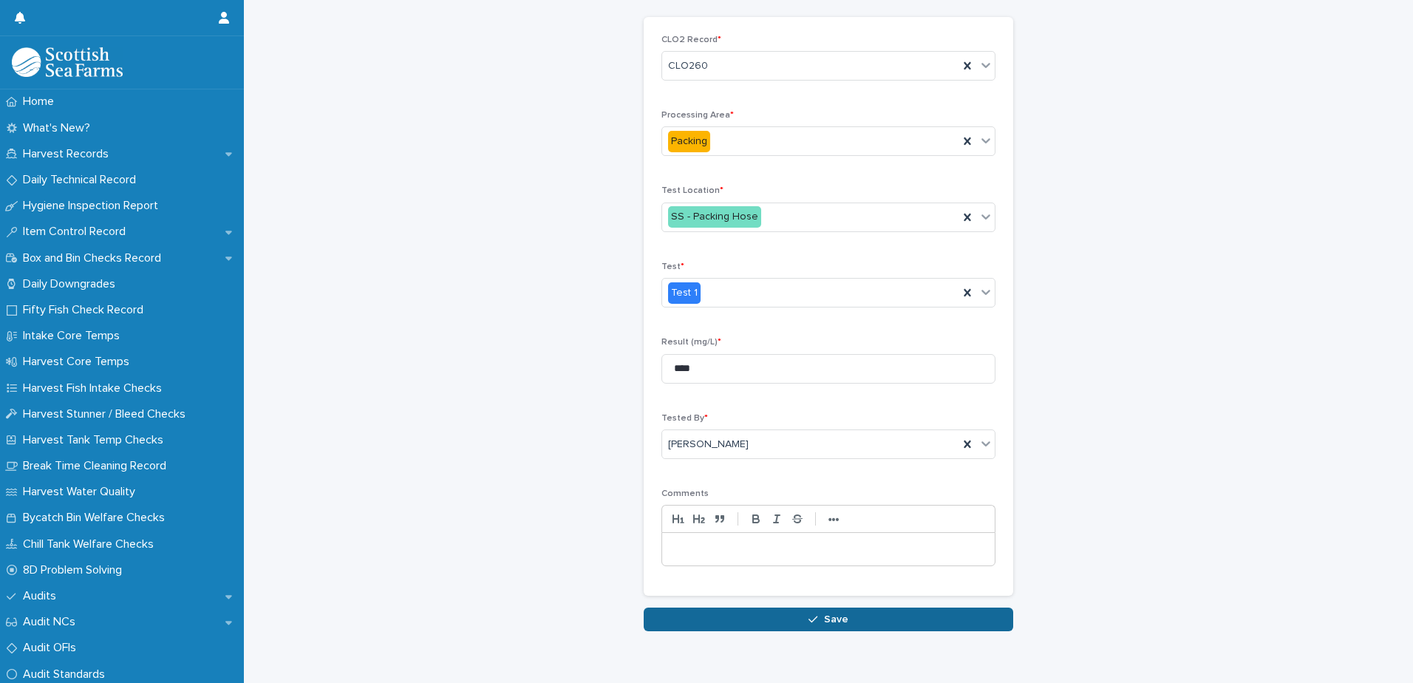
click at [813, 618] on icon "button" at bounding box center [812, 619] width 9 height 10
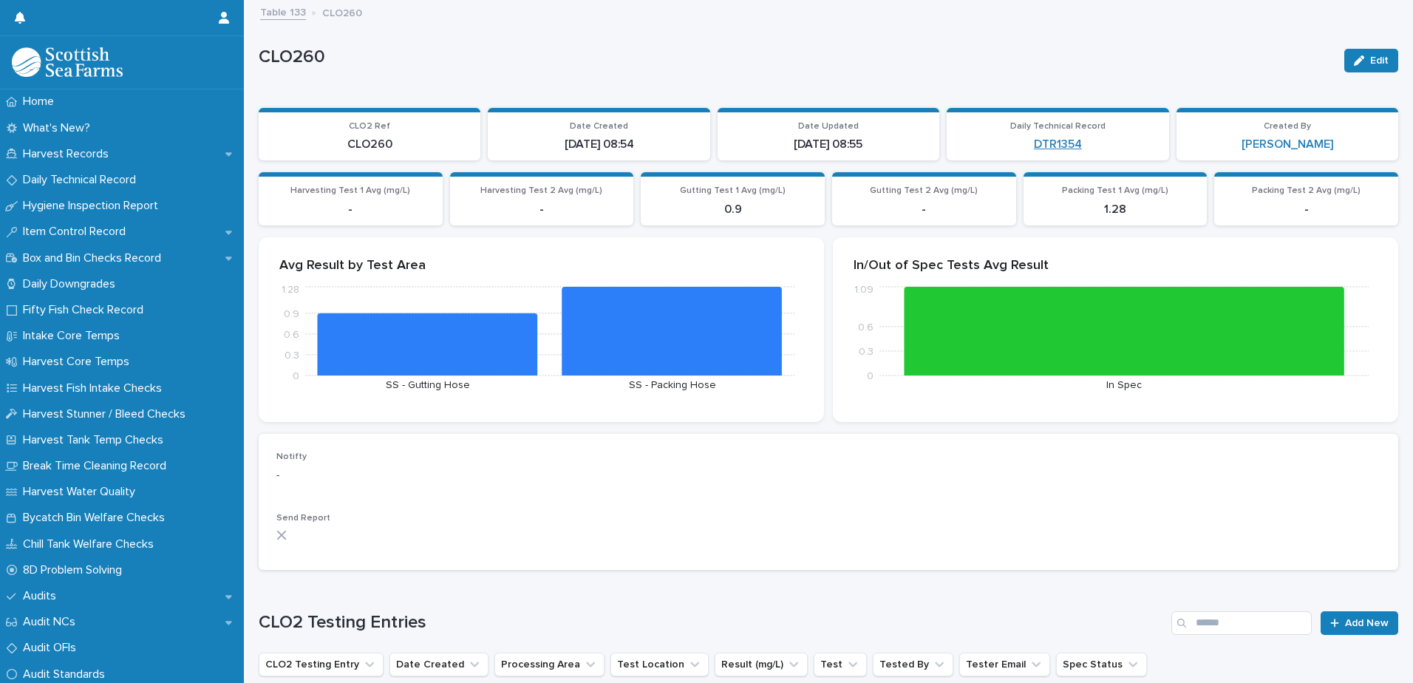
click at [1048, 142] on link "DTR1354" at bounding box center [1058, 144] width 48 height 14
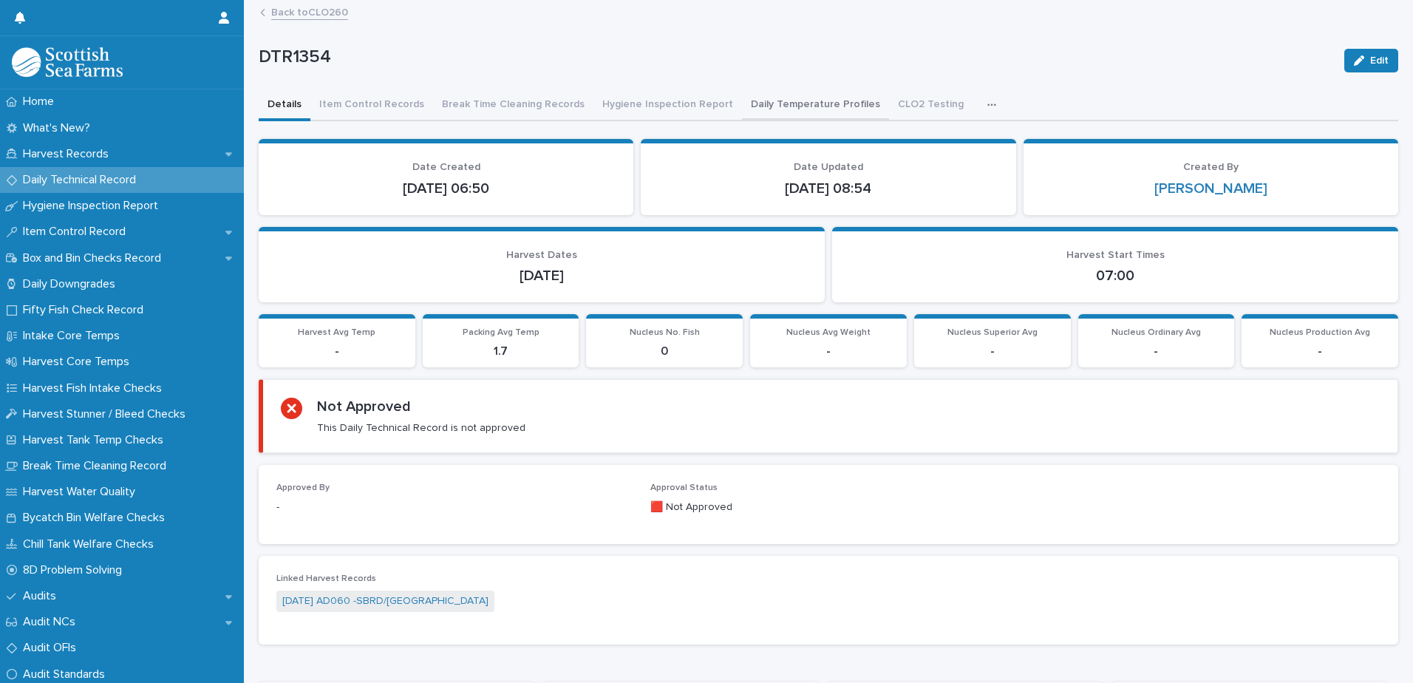
click at [762, 103] on button "Daily Temperature Profiles" at bounding box center [815, 105] width 147 height 31
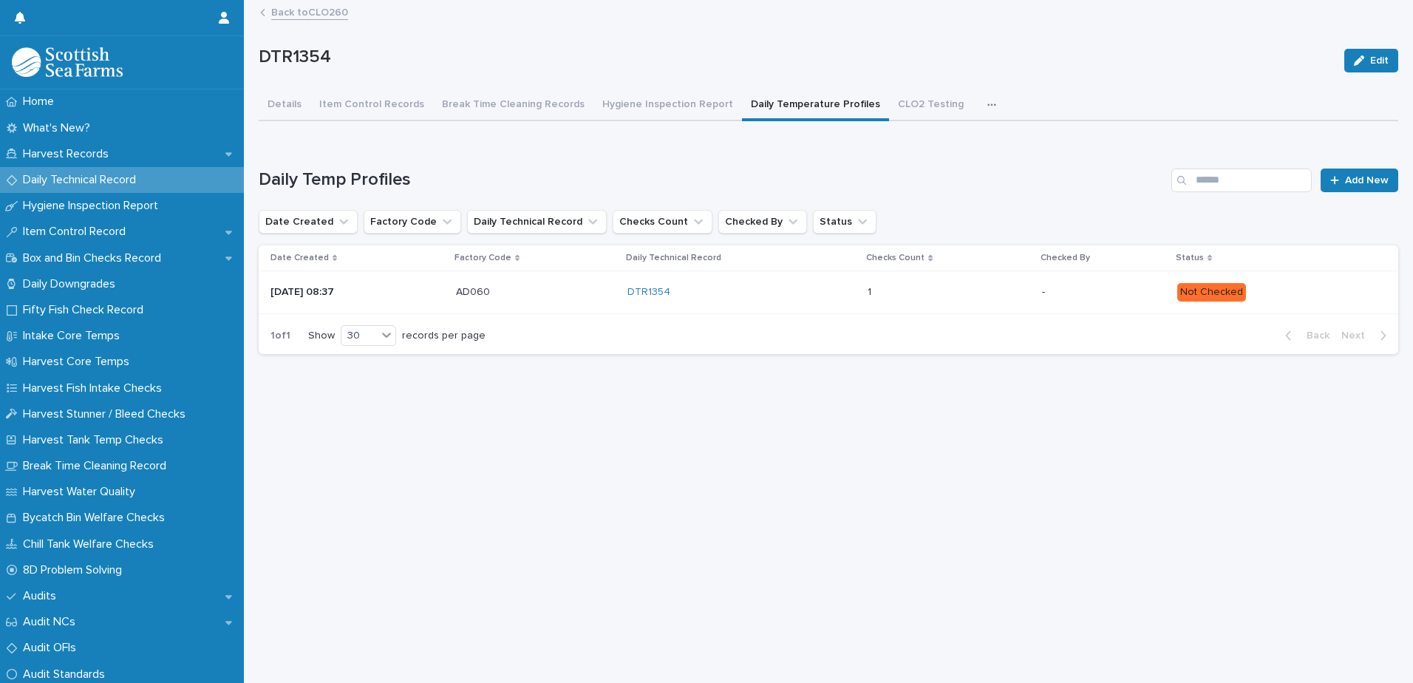
click at [781, 290] on div "DTR1354" at bounding box center [741, 292] width 229 height 13
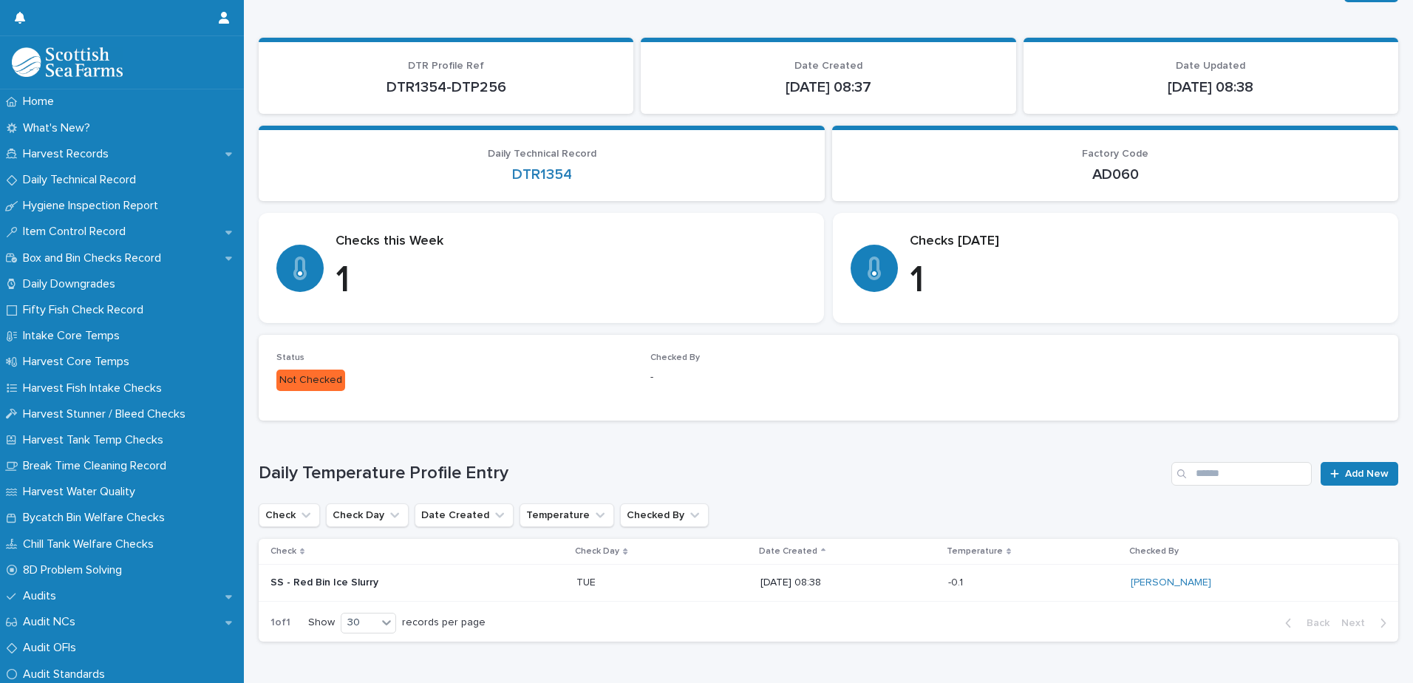
scroll to position [126, 0]
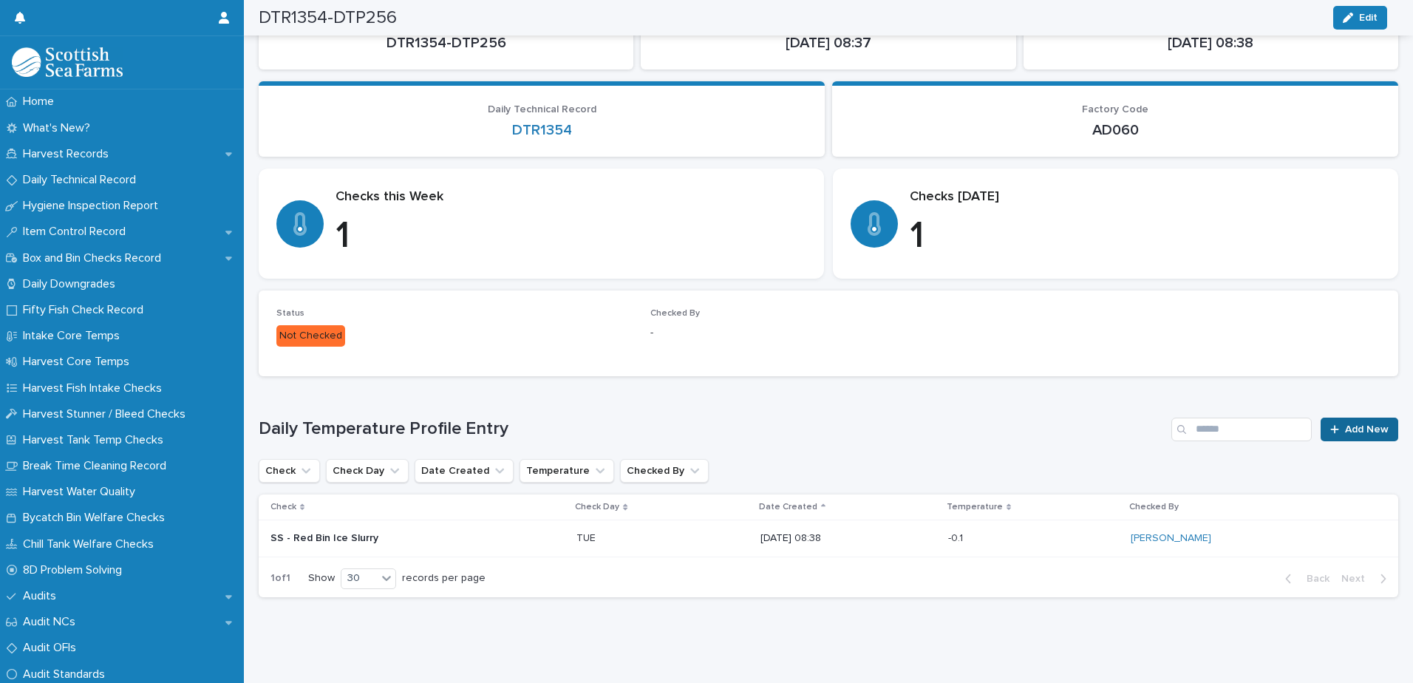
click at [1359, 424] on span "Add New" at bounding box center [1367, 429] width 44 height 10
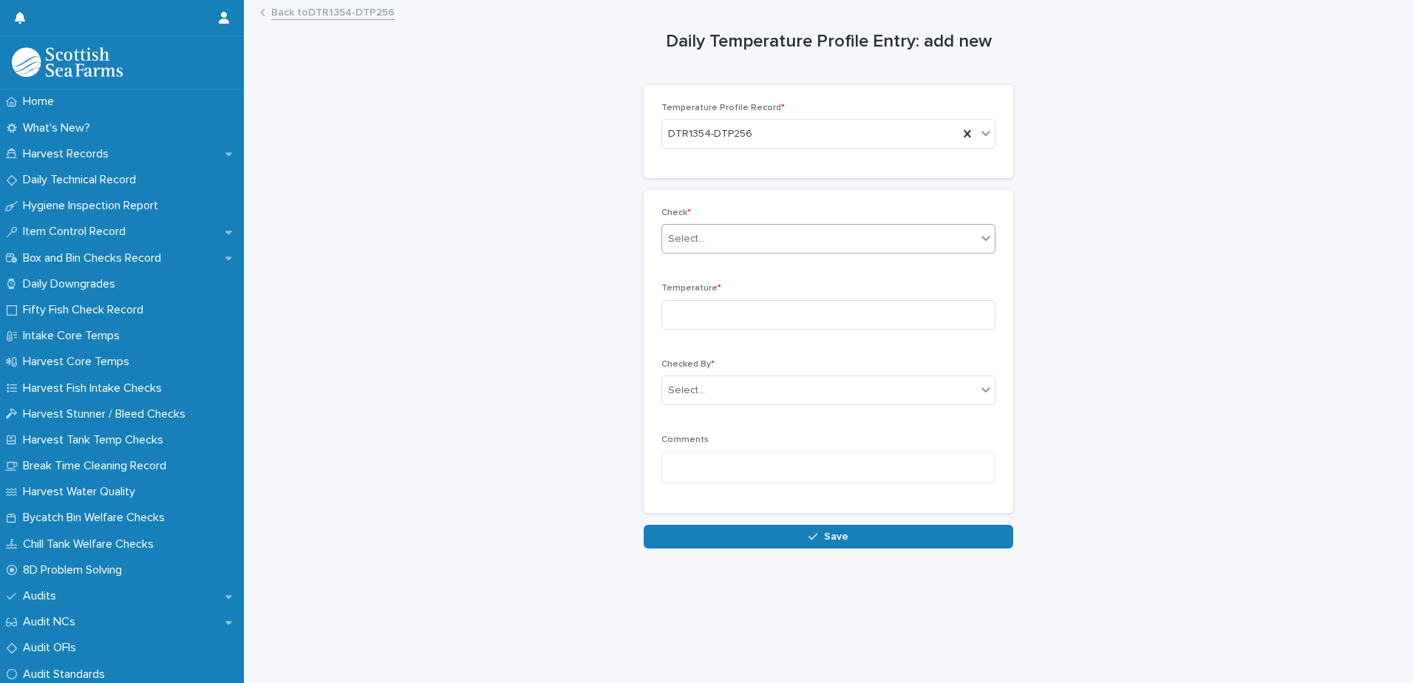
click at [760, 236] on div "Select..." at bounding box center [819, 239] width 314 height 24
type input "**"
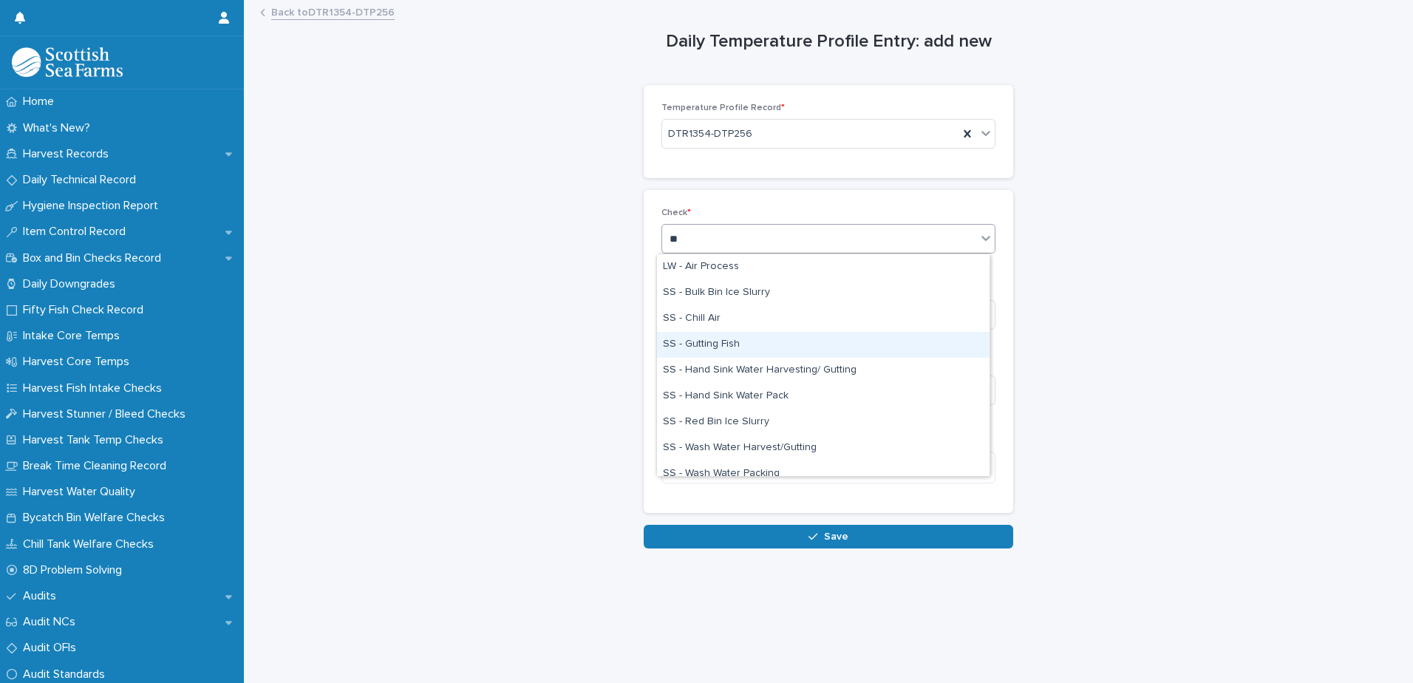
click at [760, 338] on div "SS - Gutting Fish" at bounding box center [823, 345] width 332 height 26
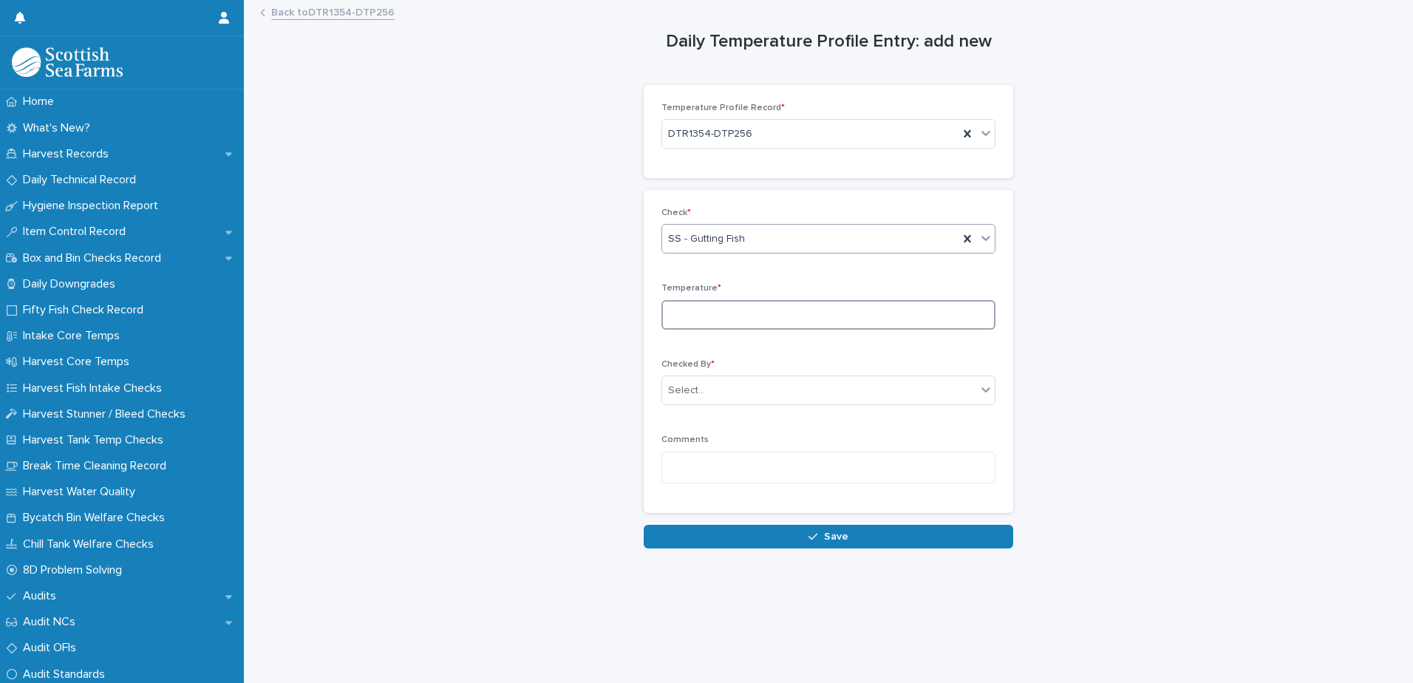
click at [756, 312] on input at bounding box center [828, 315] width 334 height 30
type input "***"
click at [830, 392] on div "Select..." at bounding box center [819, 390] width 314 height 24
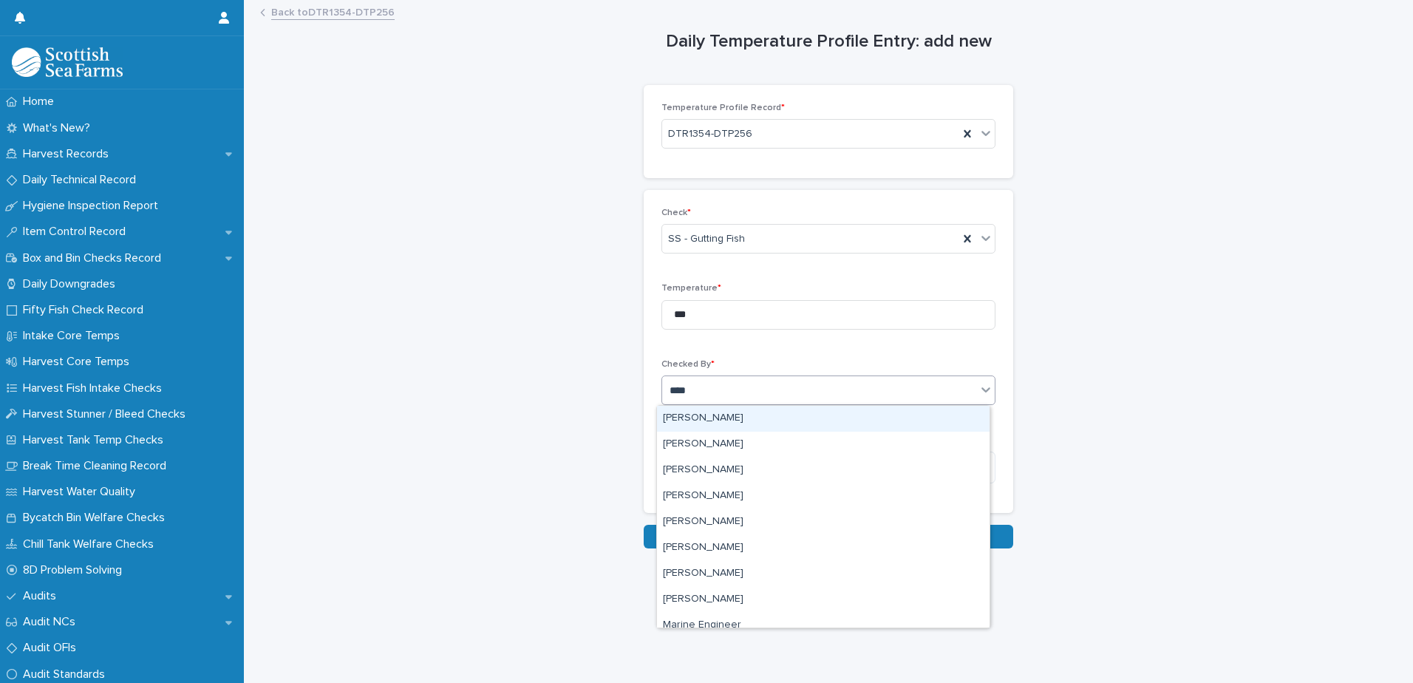
type input "*****"
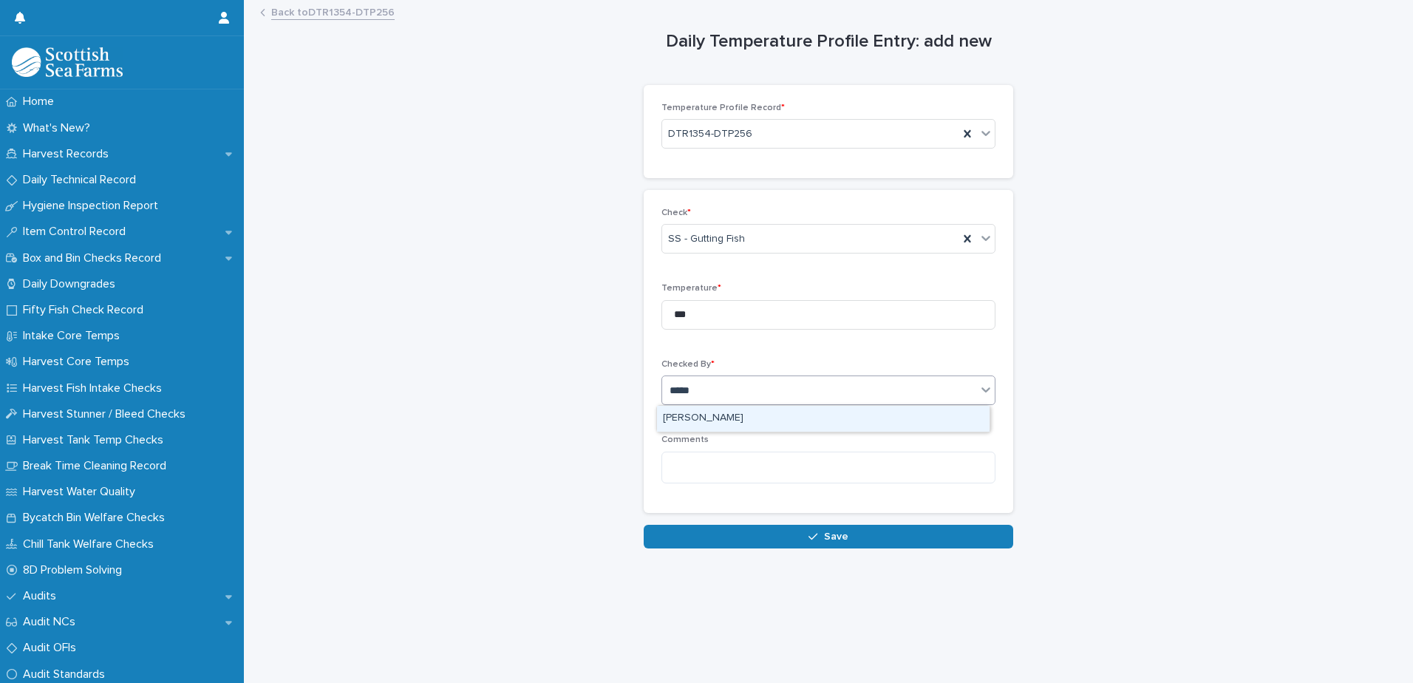
click at [770, 410] on div "[PERSON_NAME]" at bounding box center [823, 419] width 332 height 26
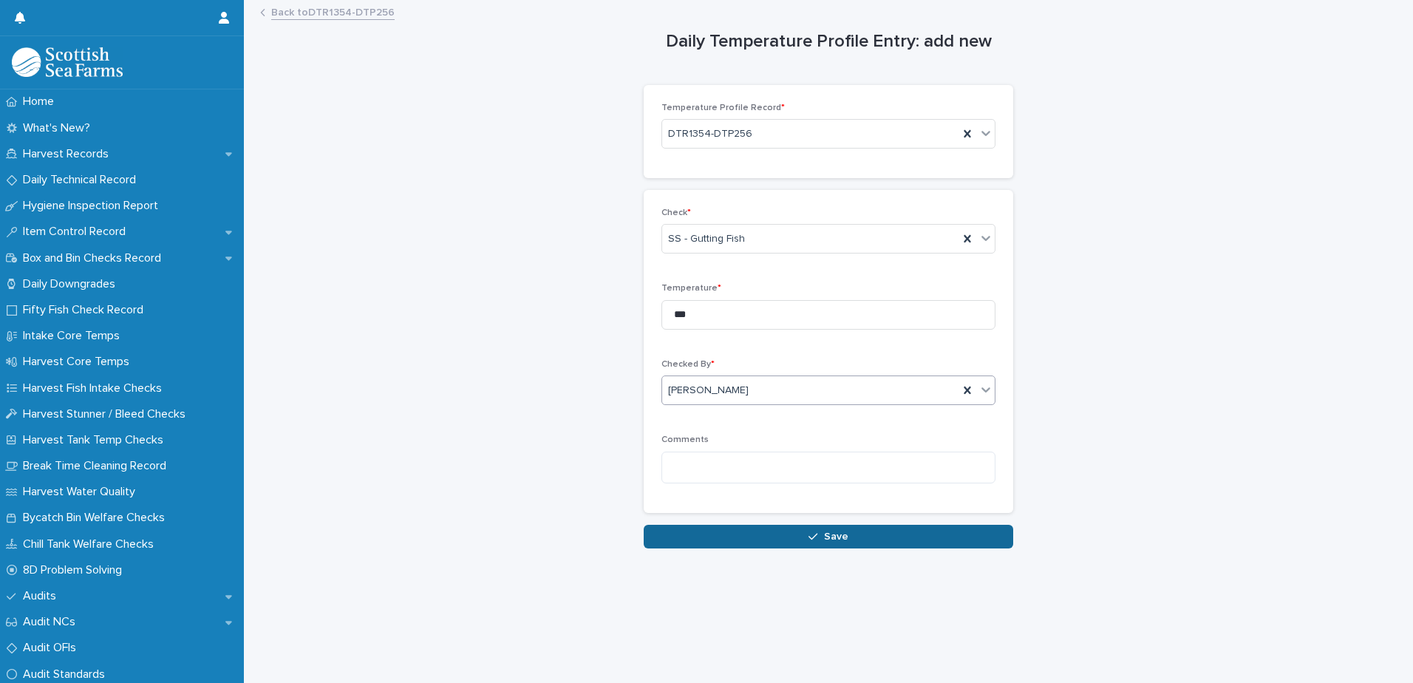
click at [787, 539] on button "Save" at bounding box center [827, 537] width 369 height 24
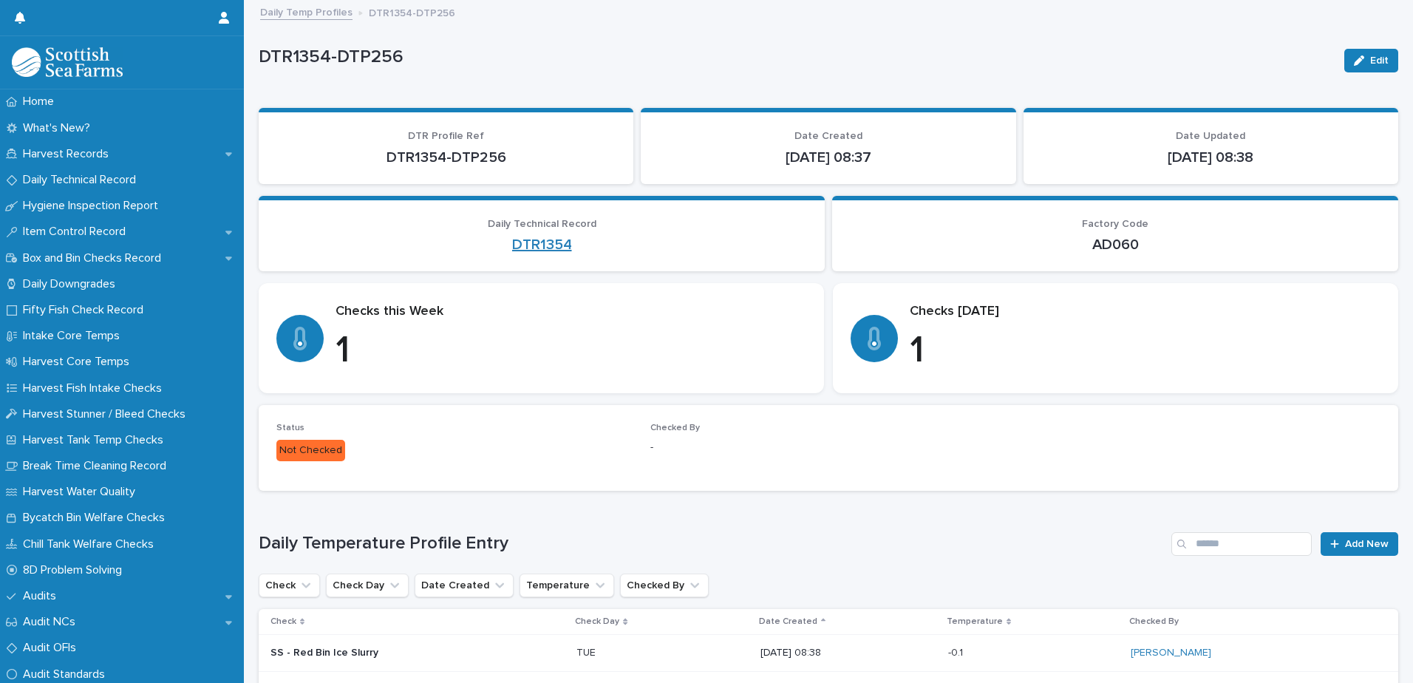
click at [522, 243] on link "DTR1354" at bounding box center [542, 245] width 60 height 18
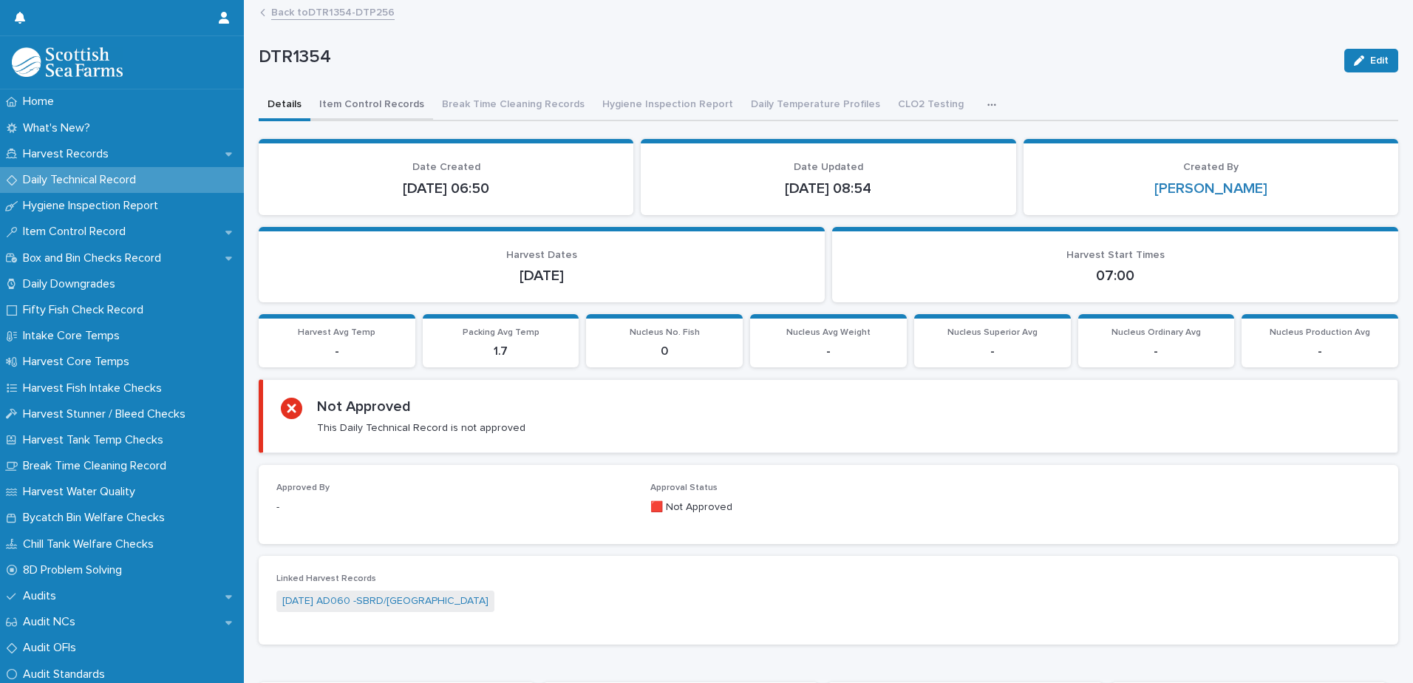
click at [352, 105] on button "Item Control Records" at bounding box center [371, 105] width 123 height 31
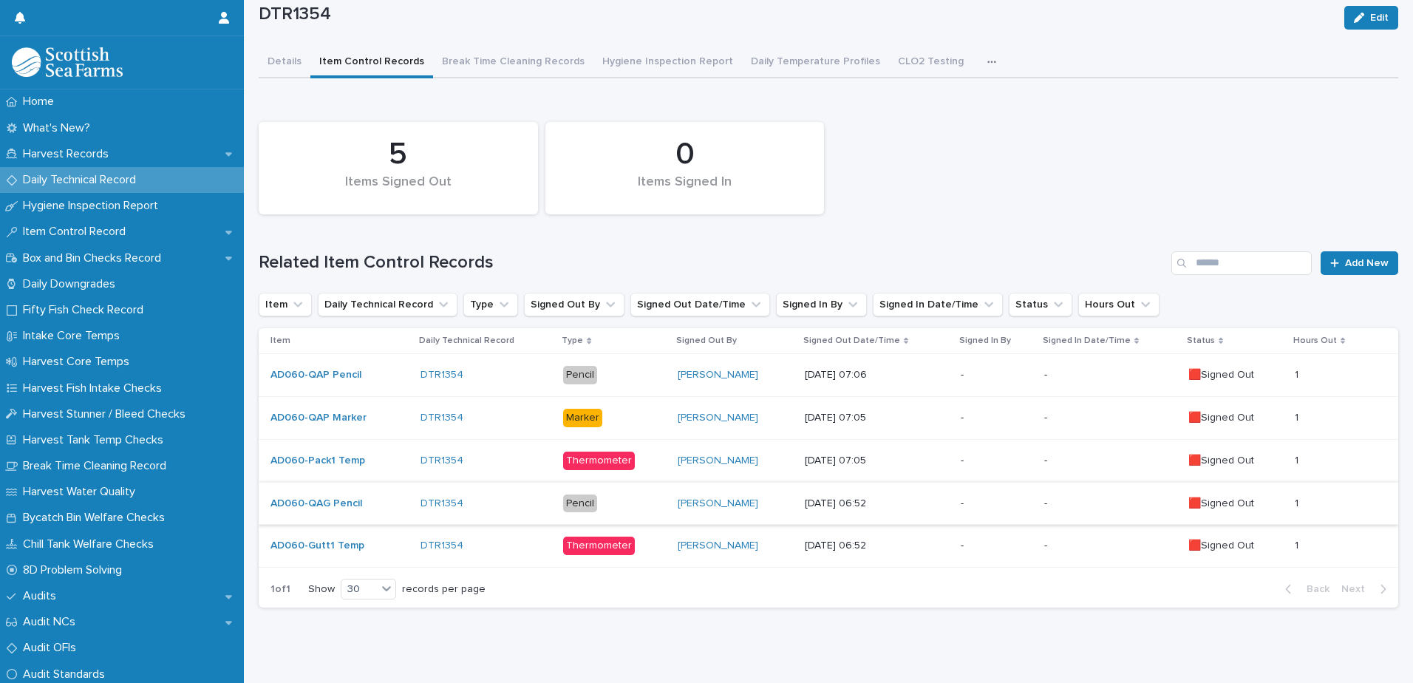
scroll to position [64, 0]
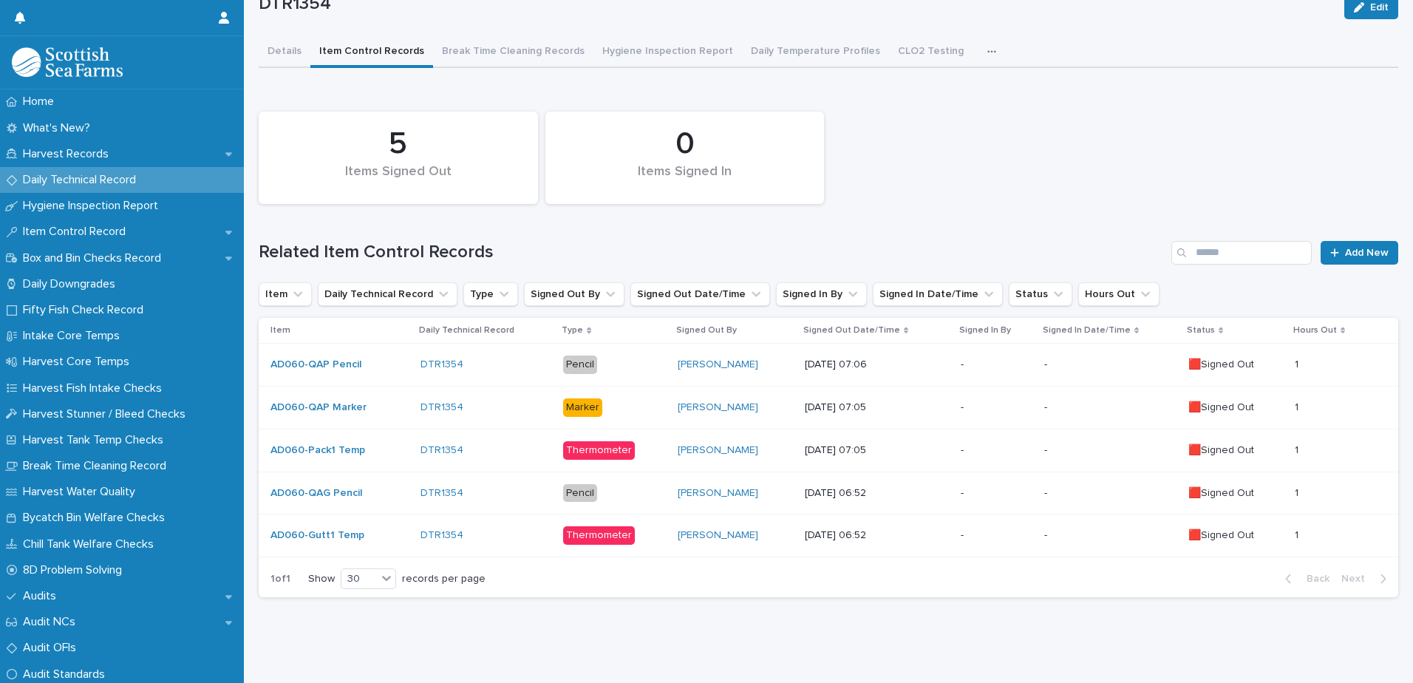
click at [1075, 529] on p "-" at bounding box center [1110, 535] width 132 height 13
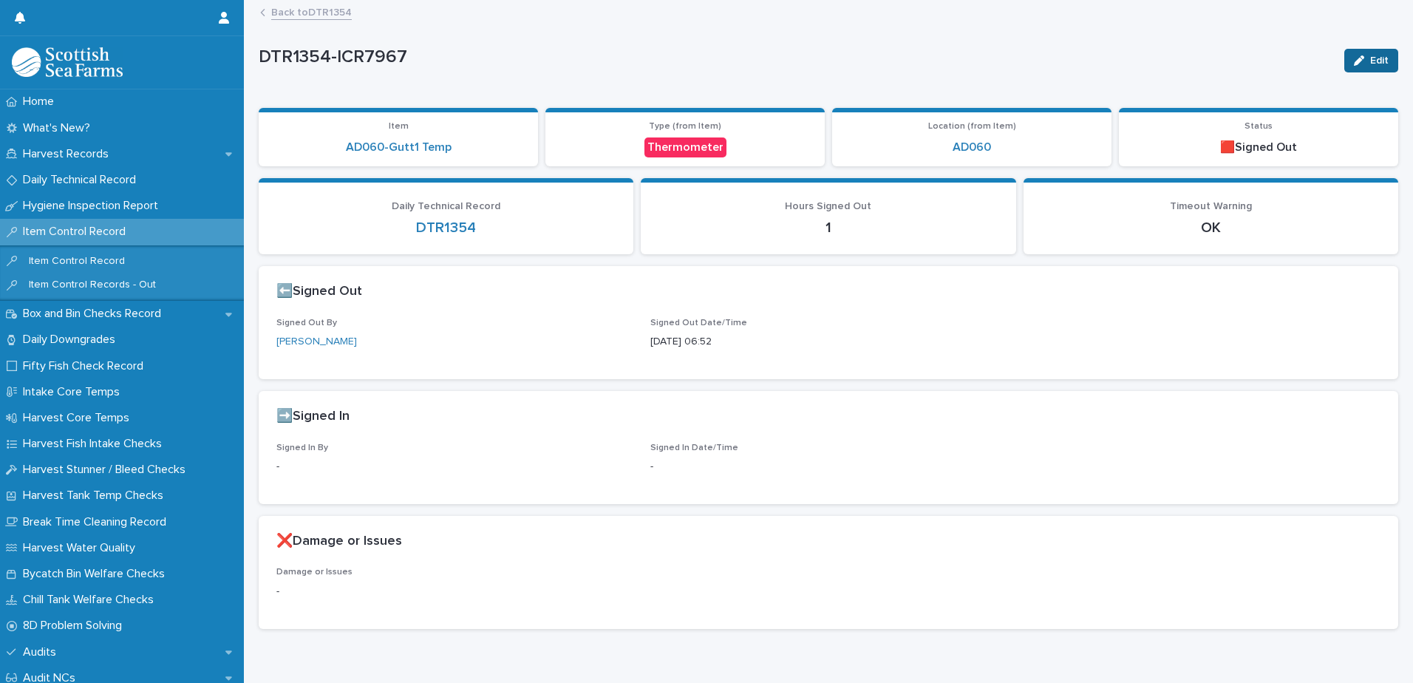
click at [1356, 58] on div "button" at bounding box center [1361, 60] width 16 height 10
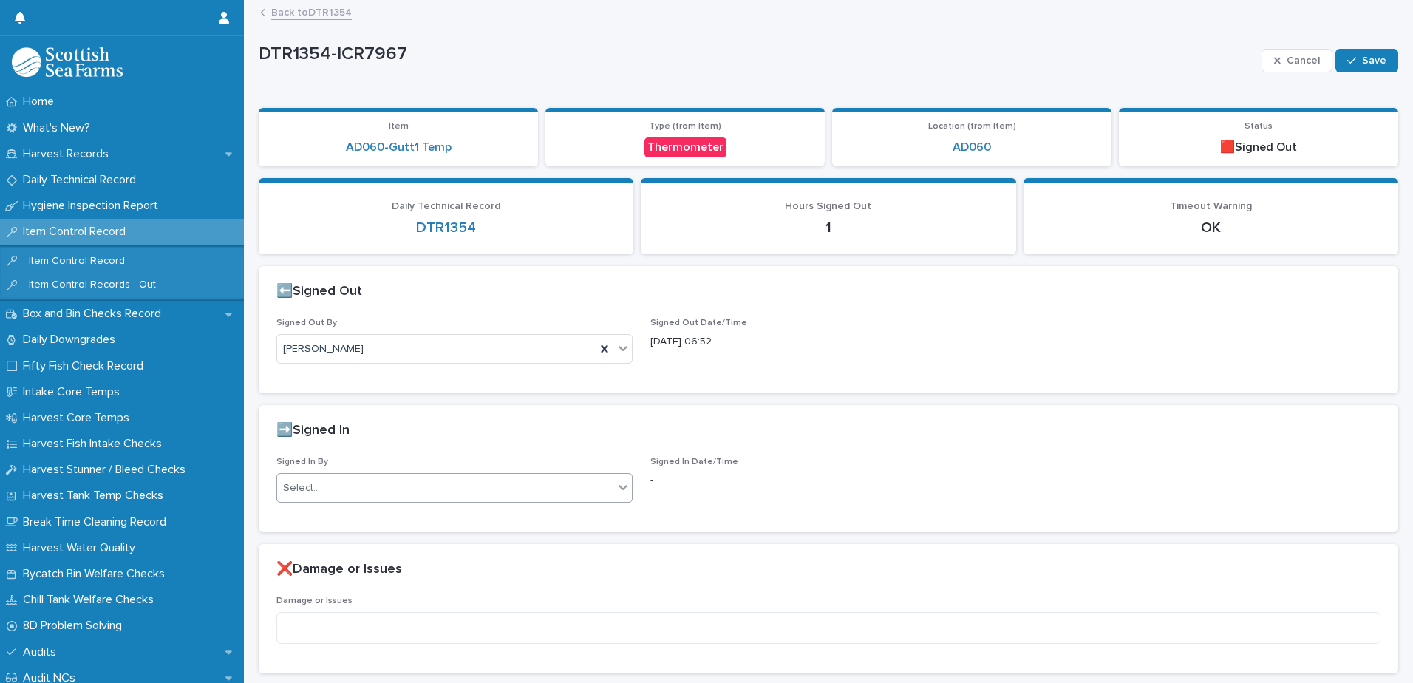
click at [500, 493] on div "Select..." at bounding box center [445, 488] width 336 height 24
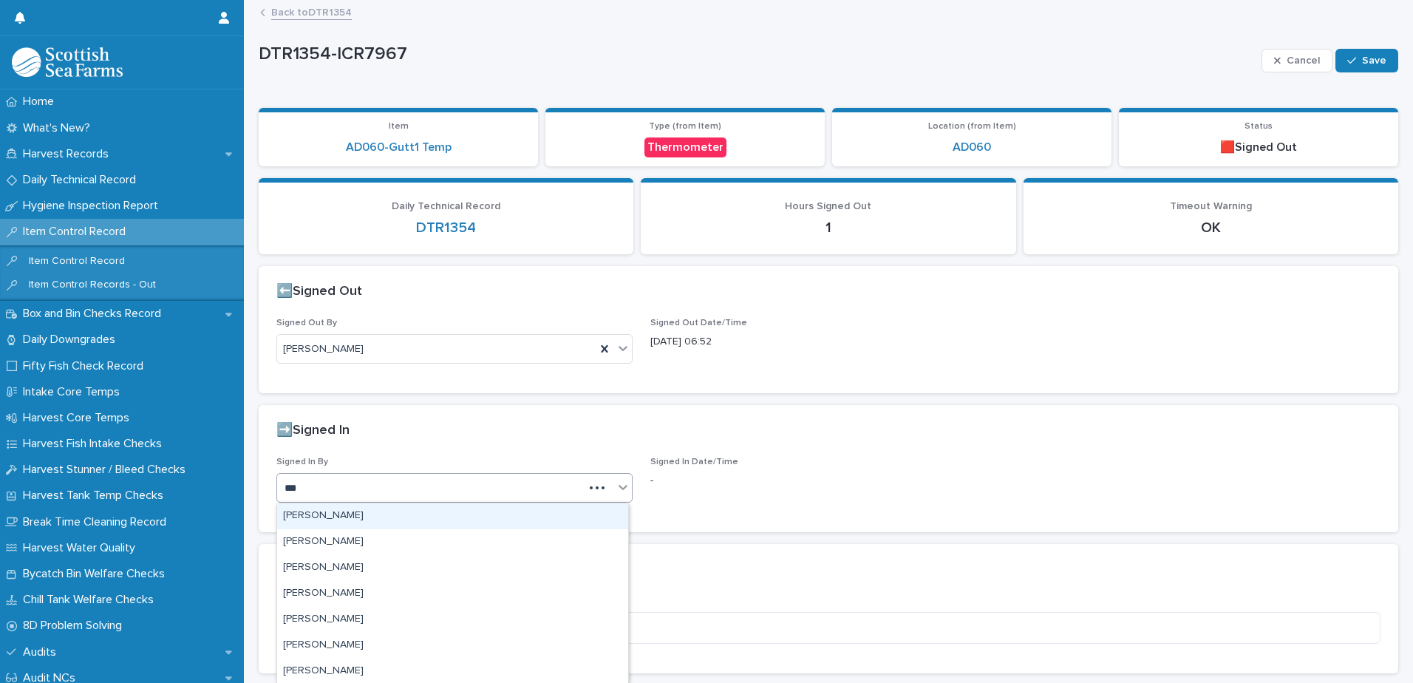
type input "****"
click at [493, 514] on div "[PERSON_NAME]" at bounding box center [452, 516] width 351 height 26
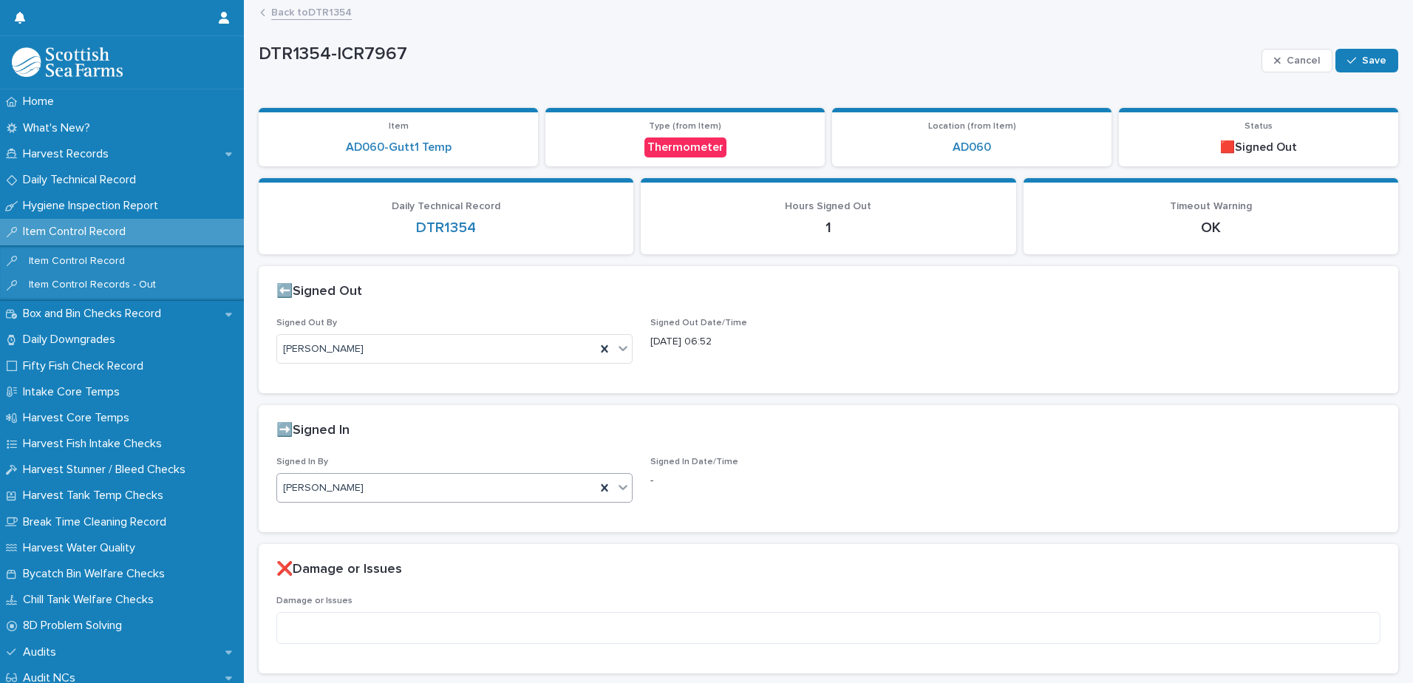
drag, startPoint x: 1373, startPoint y: 61, endPoint x: 1327, endPoint y: 75, distance: 47.9
click at [1370, 63] on span "Save" at bounding box center [1374, 60] width 24 height 10
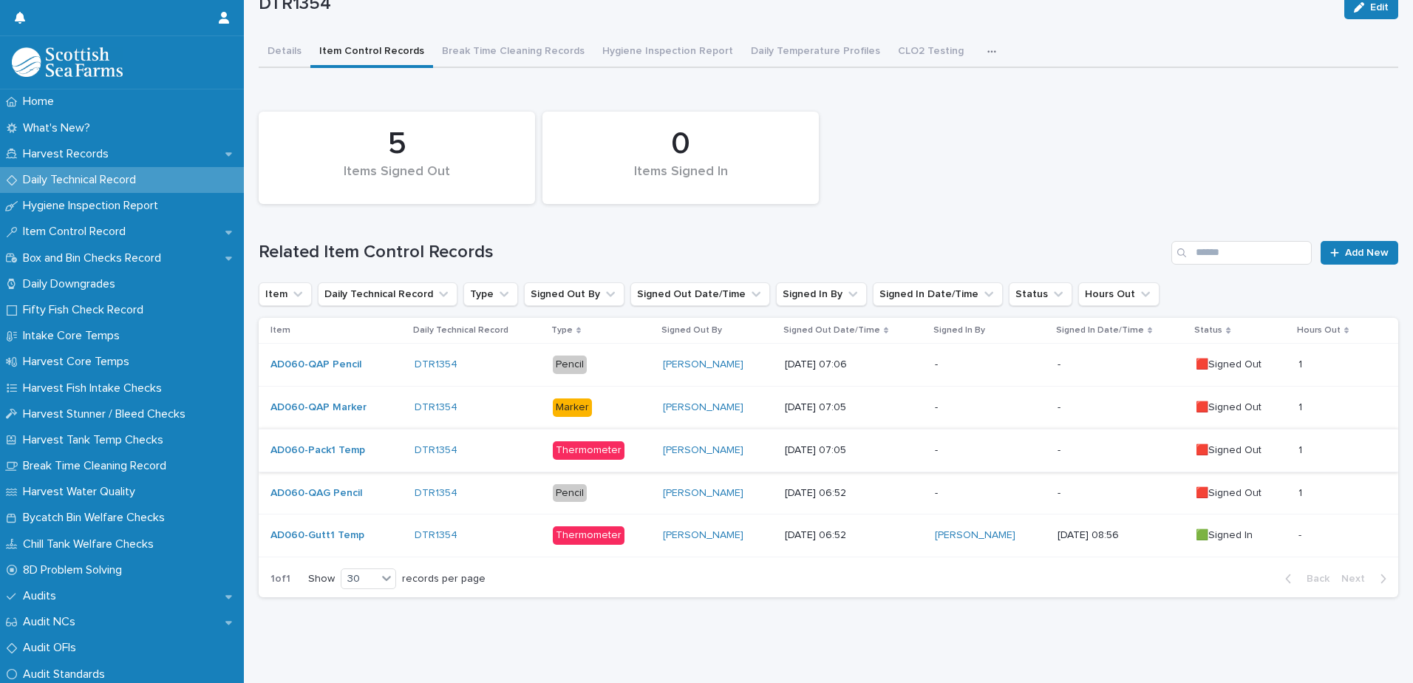
scroll to position [64, 0]
click at [985, 487] on p "-" at bounding box center [990, 493] width 110 height 13
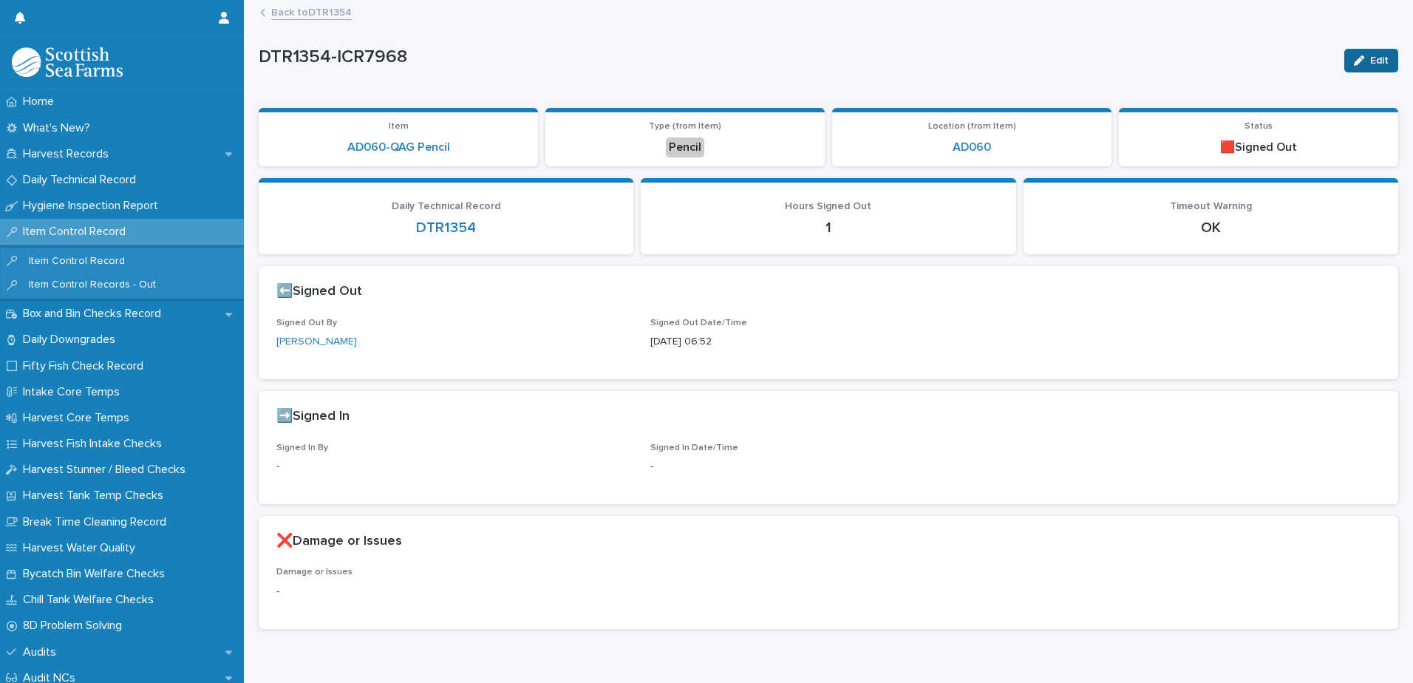
click at [1354, 54] on button "Edit" at bounding box center [1371, 61] width 54 height 24
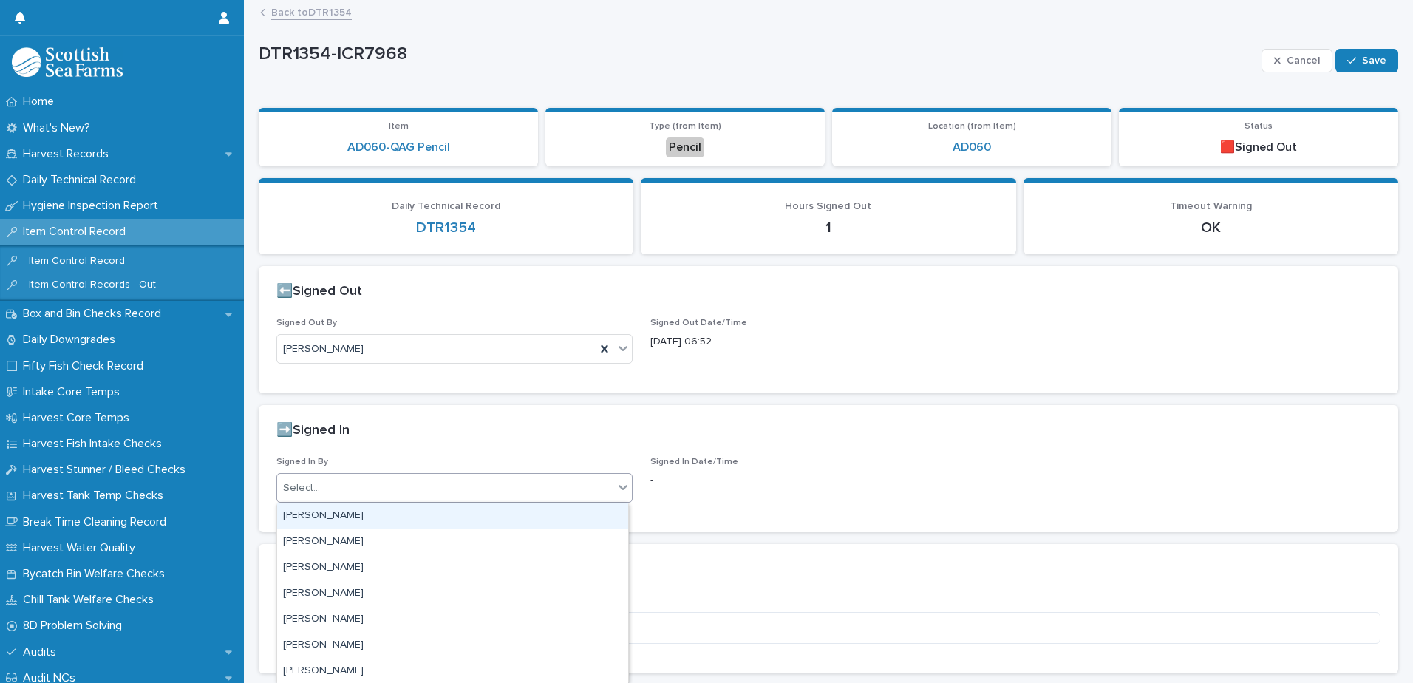
click at [465, 488] on div "Select..." at bounding box center [445, 488] width 336 height 24
type input "****"
click at [471, 511] on div "[PERSON_NAME]" at bounding box center [452, 516] width 351 height 26
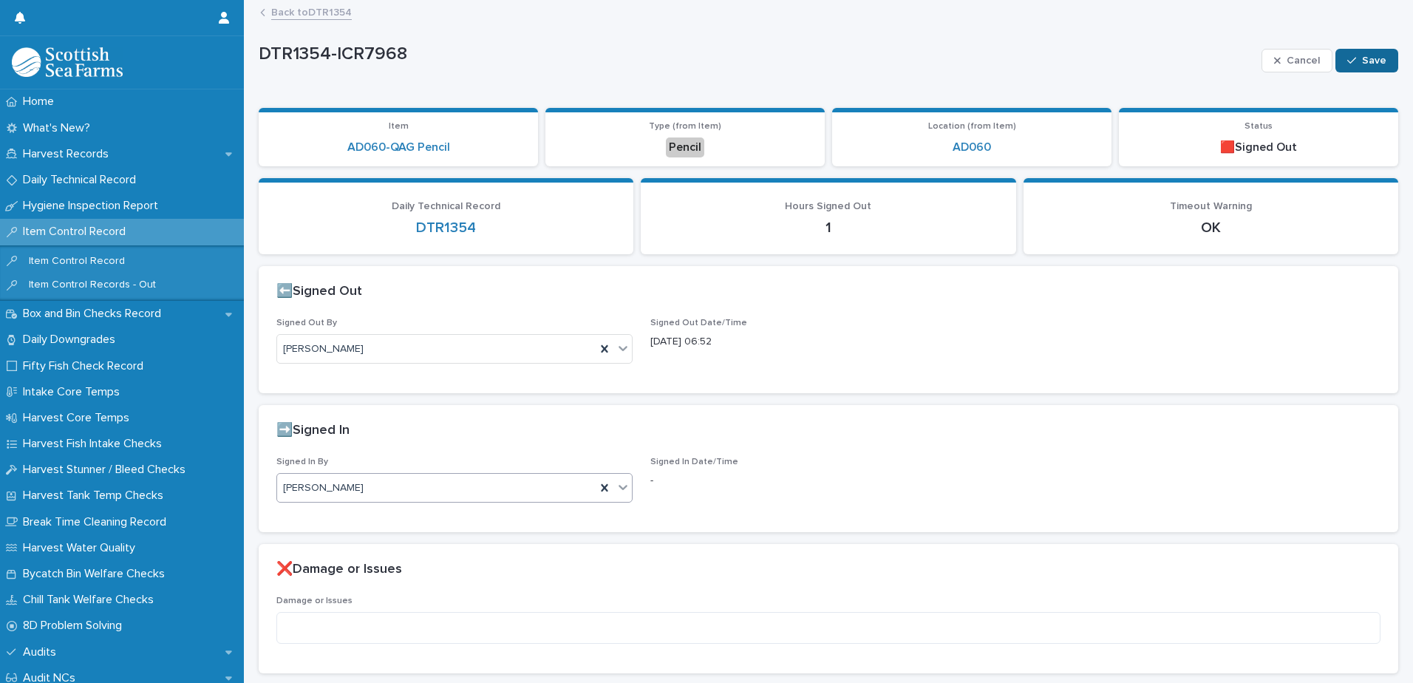
click at [1368, 66] on button "Save" at bounding box center [1366, 61] width 63 height 24
